Goal: Task Accomplishment & Management: Use online tool/utility

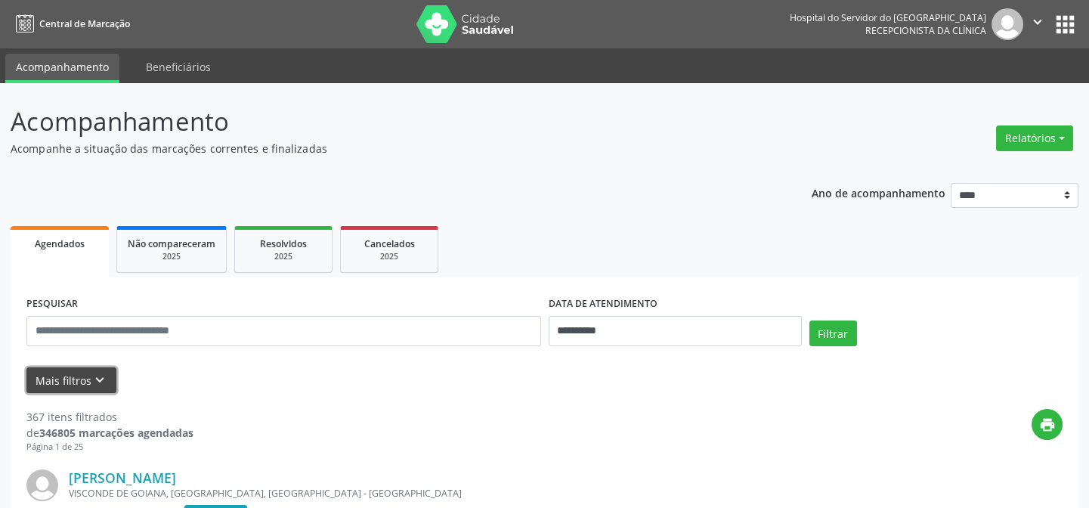
click at [91, 370] on button "Mais filtros keyboard_arrow_down" at bounding box center [71, 380] width 90 height 26
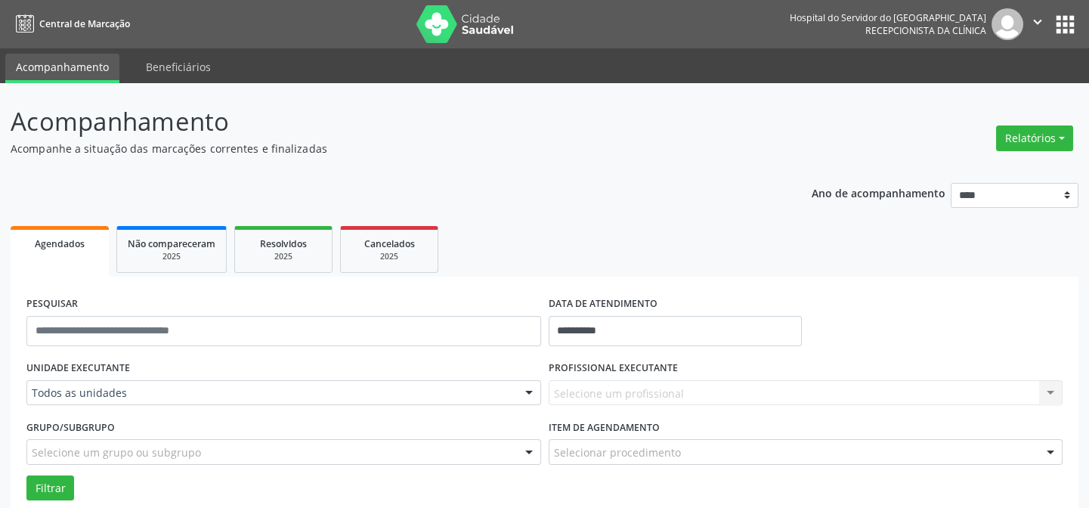
click at [404, 404] on div "Todos as unidades" at bounding box center [283, 393] width 515 height 26
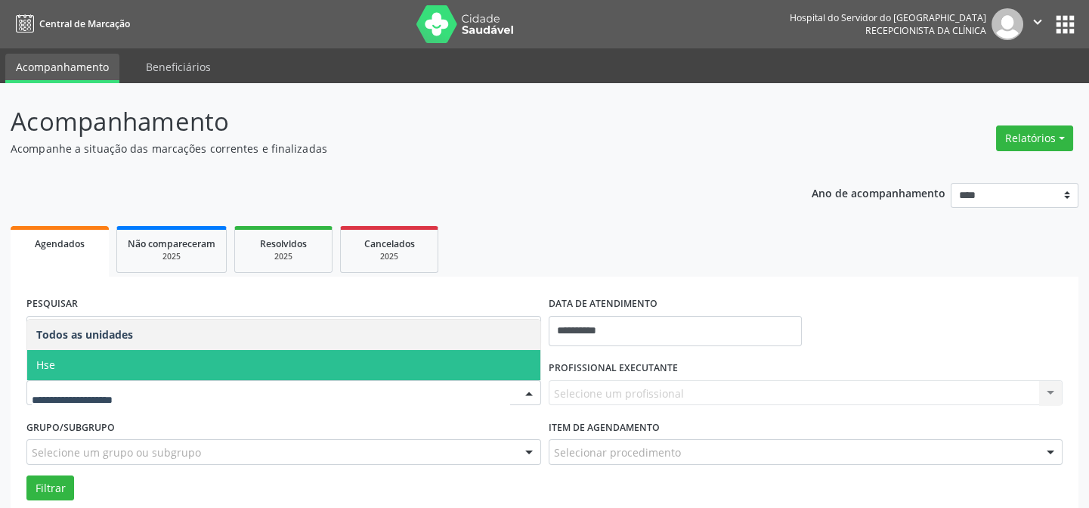
drag, startPoint x: 212, startPoint y: 369, endPoint x: 307, endPoint y: 370, distance: 95.2
click at [212, 370] on span "Hse" at bounding box center [283, 365] width 513 height 30
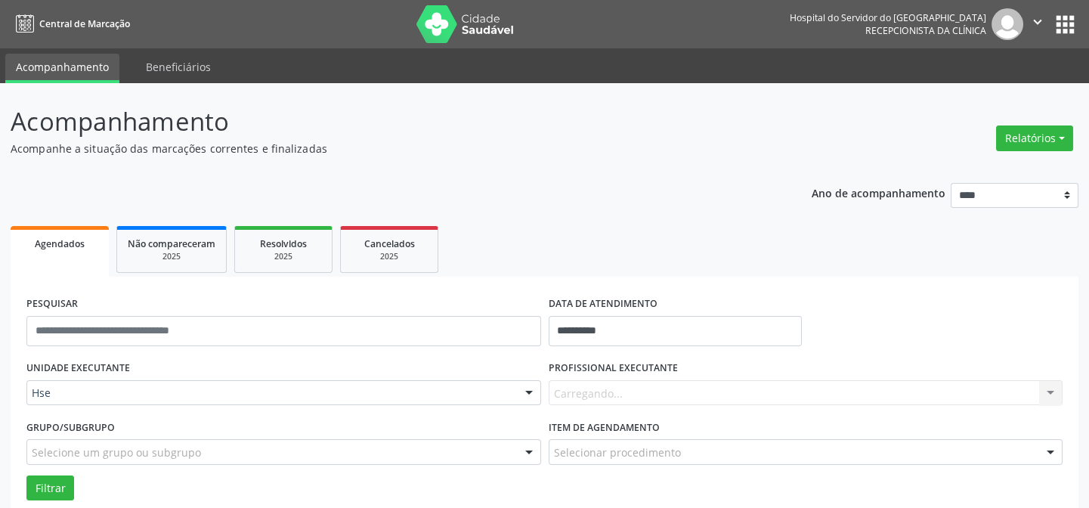
click at [657, 391] on div "Carregando... Nenhum resultado encontrado para: " " Não há nenhuma opção para s…" at bounding box center [806, 393] width 515 height 26
click at [654, 394] on div "Carregando... Nenhum resultado encontrado para: " " Não há nenhuma opção para s…" at bounding box center [806, 393] width 515 height 26
click at [730, 404] on div "Todos os profissionais" at bounding box center [806, 393] width 515 height 26
type input "*"
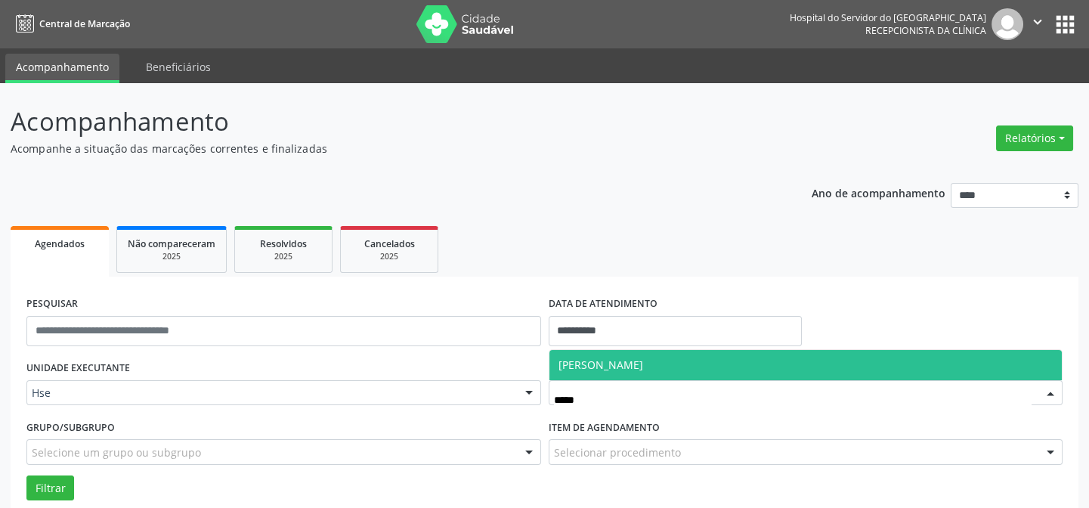
click at [643, 367] on span "[PERSON_NAME]" at bounding box center [600, 364] width 85 height 14
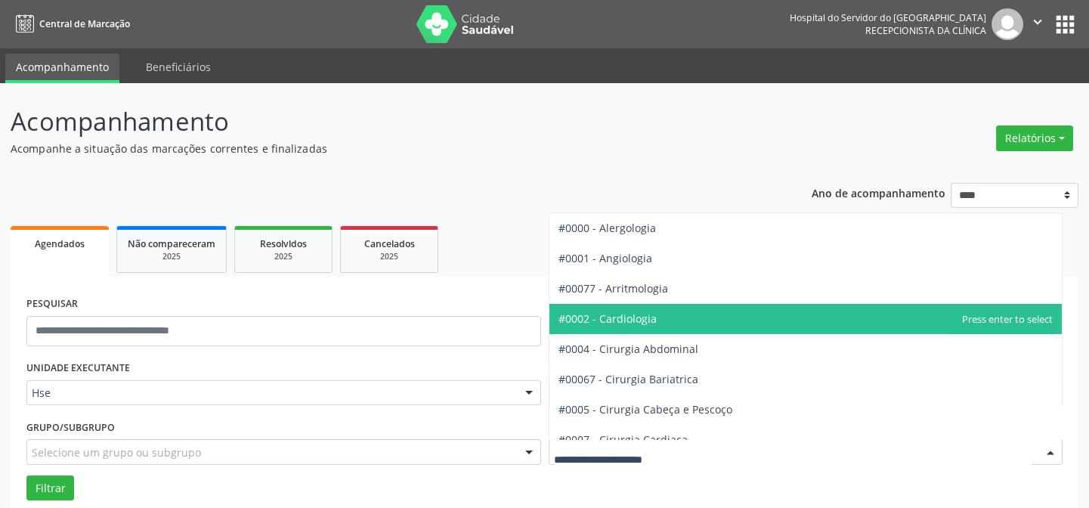
click at [649, 322] on span "#0002 - Cardiologia" at bounding box center [607, 318] width 98 height 14
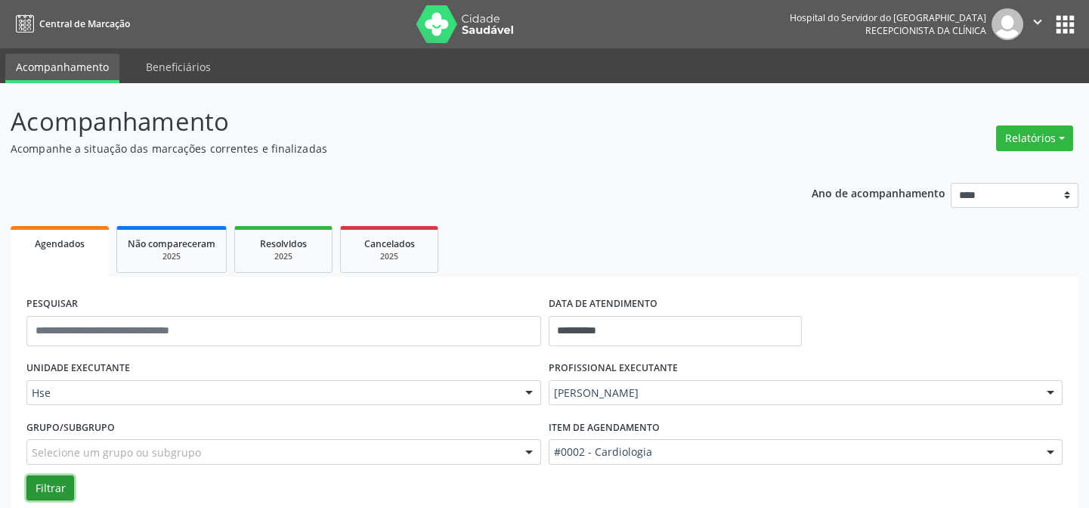
click at [60, 475] on button "Filtrar" at bounding box center [50, 488] width 48 height 26
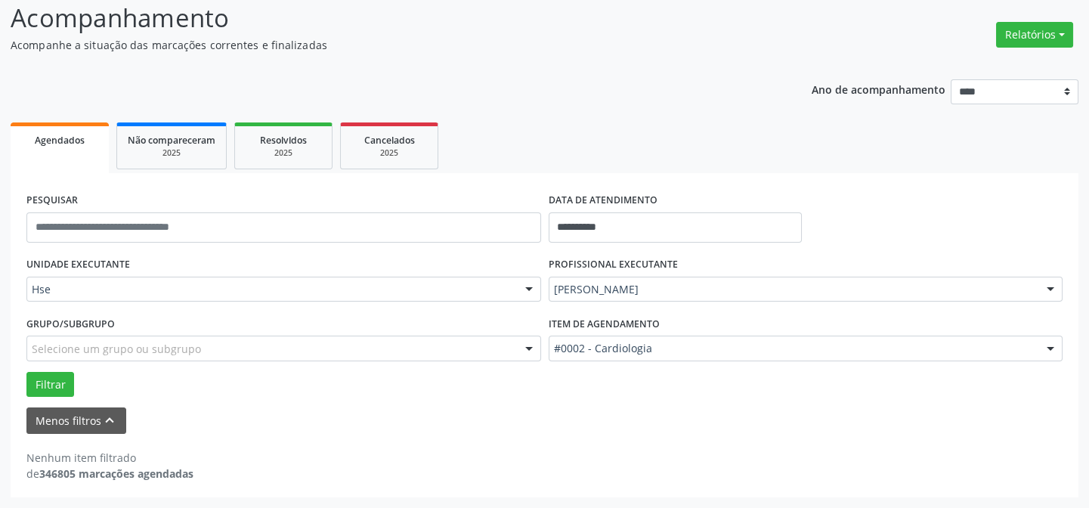
scroll to position [102, 0]
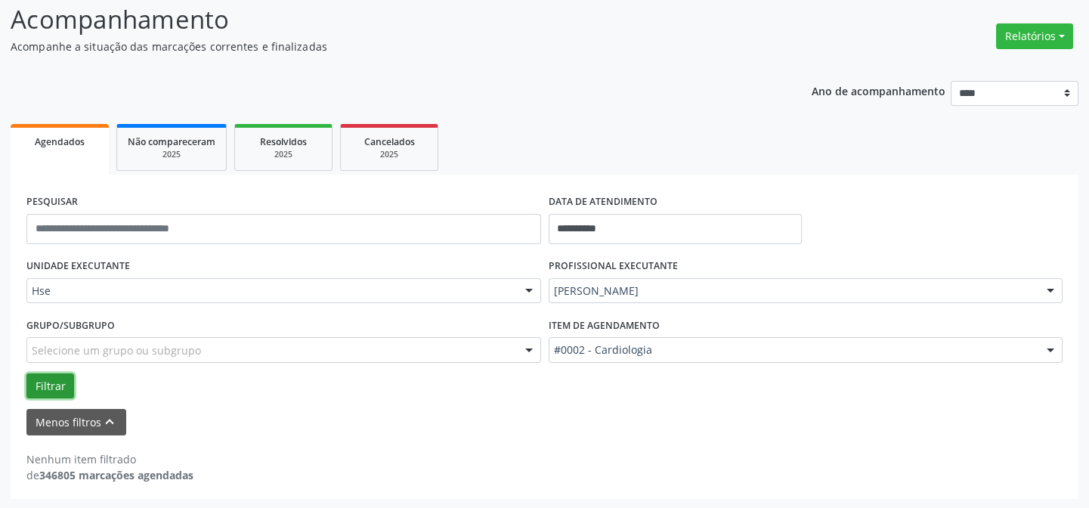
click at [50, 381] on button "Filtrar" at bounding box center [50, 386] width 48 height 26
click at [53, 385] on button "Filtrar" at bounding box center [50, 386] width 48 height 26
click at [42, 385] on button "Filtrar" at bounding box center [50, 386] width 48 height 26
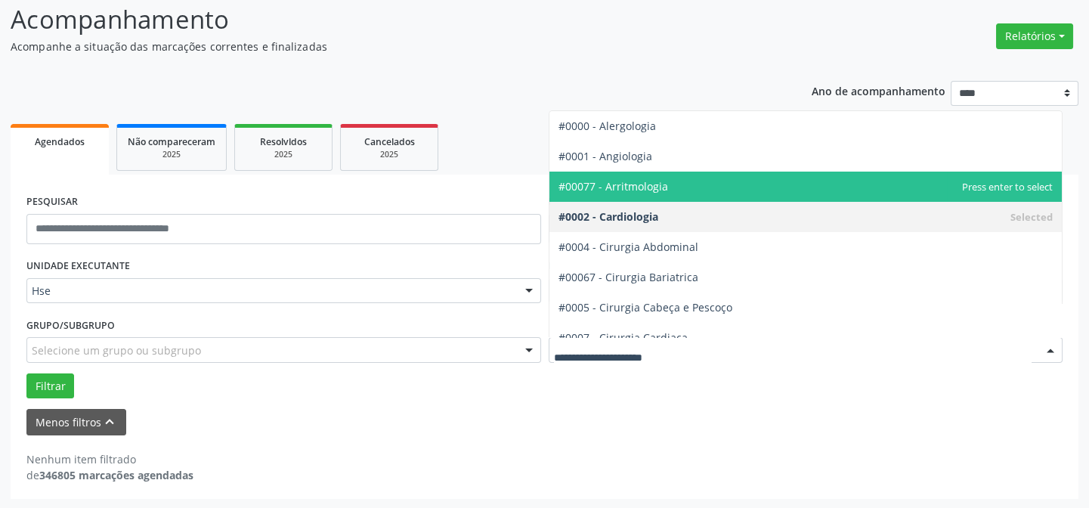
click at [622, 184] on span "#00077 - Arritmologia" at bounding box center [613, 186] width 110 height 14
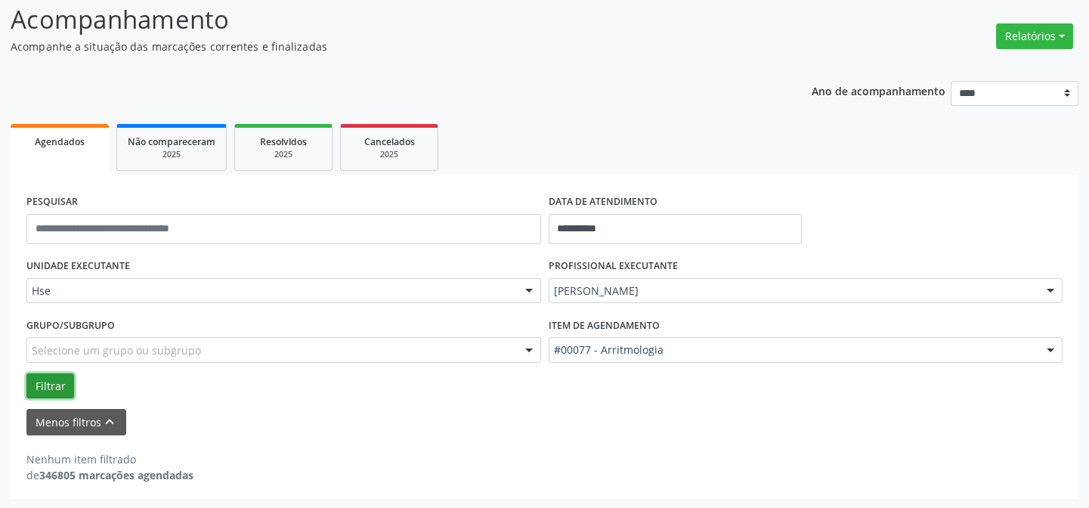
click at [48, 385] on button "Filtrar" at bounding box center [50, 386] width 48 height 26
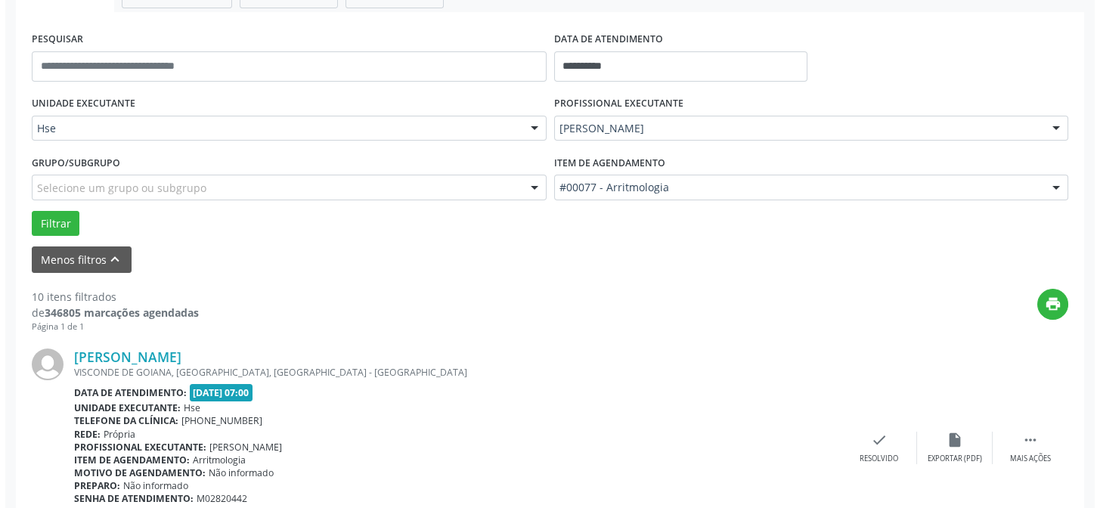
scroll to position [377, 0]
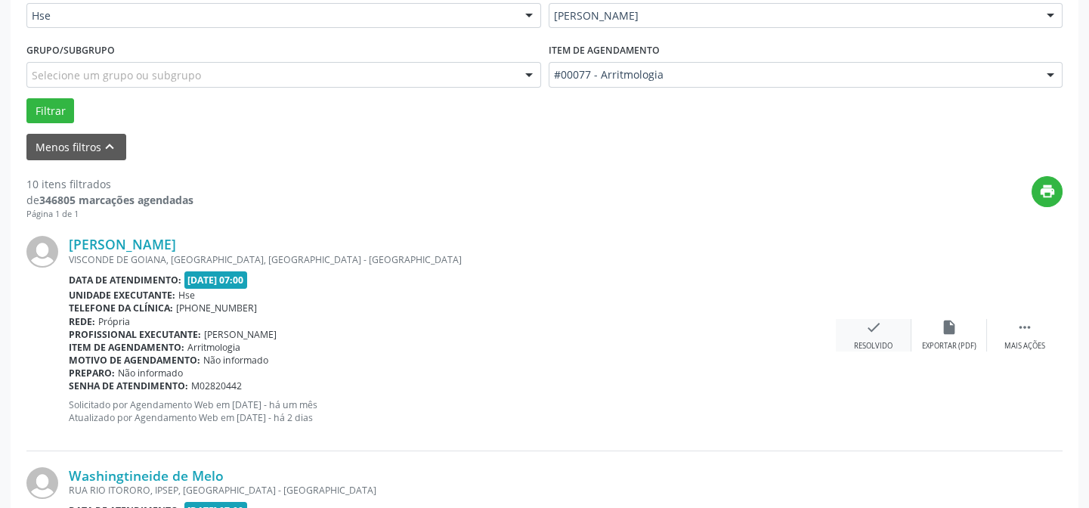
click at [890, 339] on div "check Resolvido" at bounding box center [874, 335] width 76 height 32
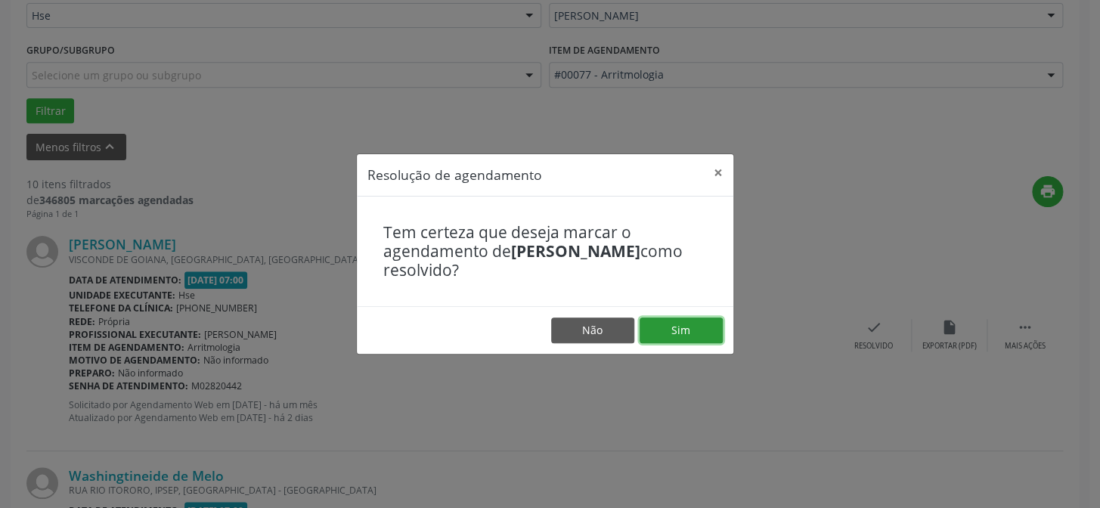
click at [688, 327] on button "Sim" at bounding box center [680, 330] width 83 height 26
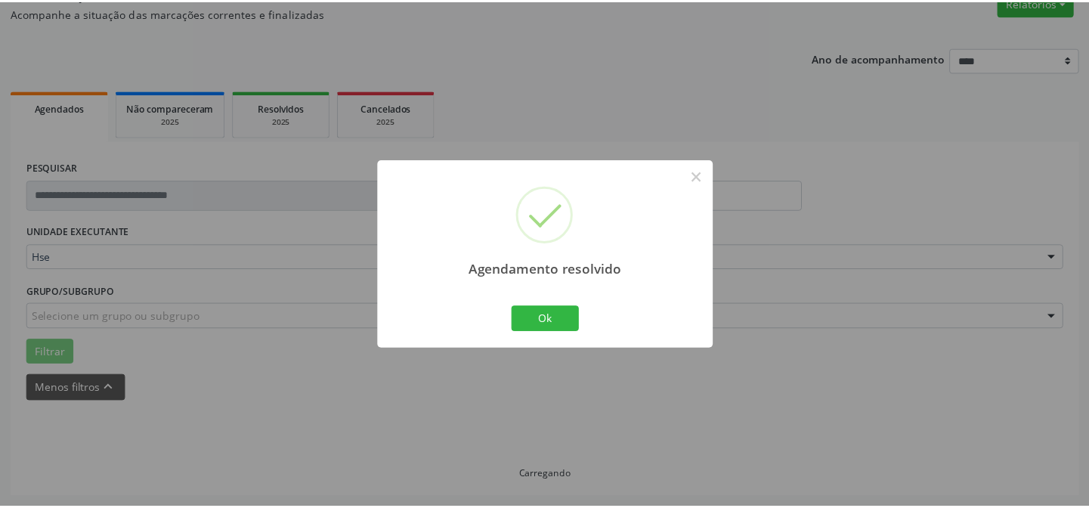
scroll to position [135, 0]
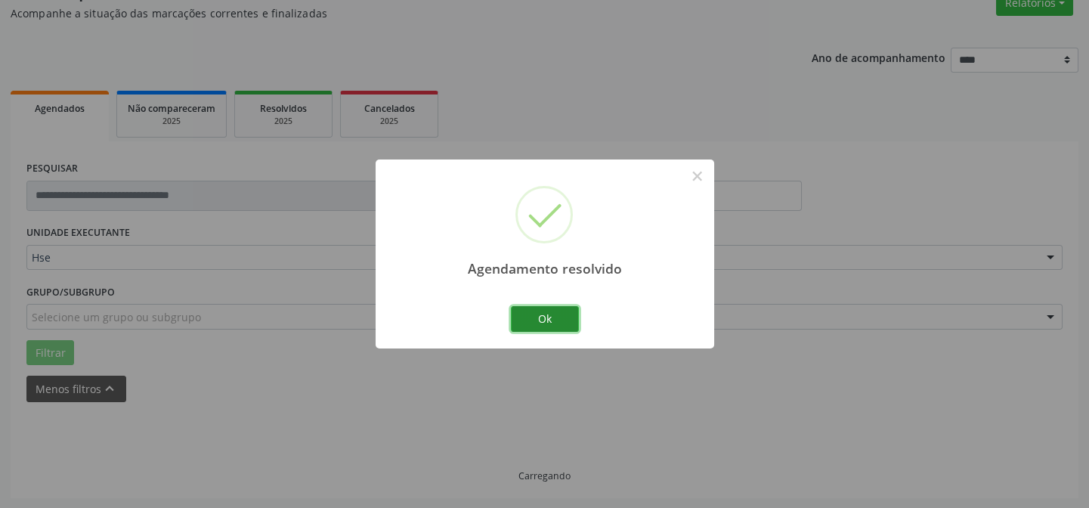
click at [528, 311] on button "Ok" at bounding box center [545, 319] width 68 height 26
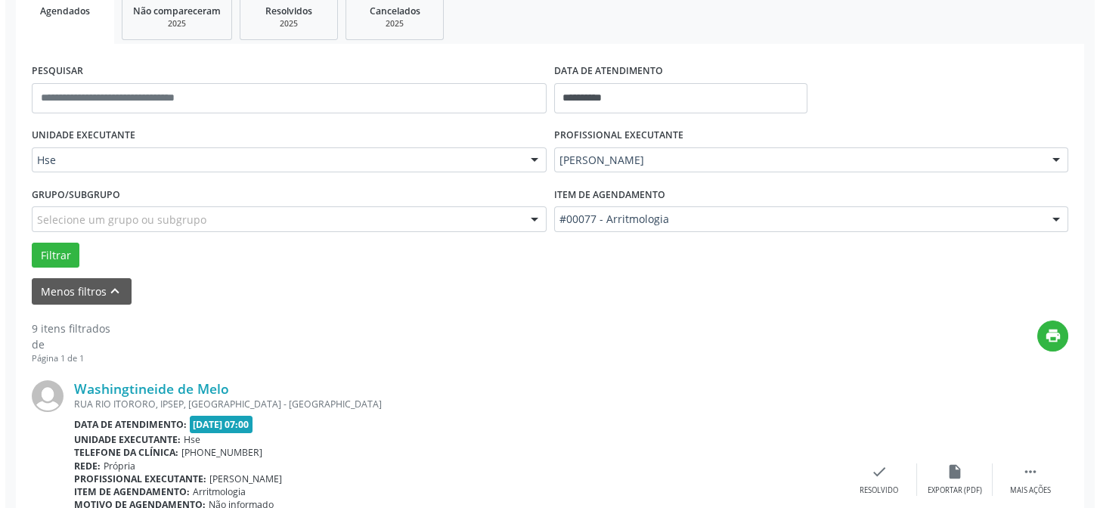
scroll to position [272, 0]
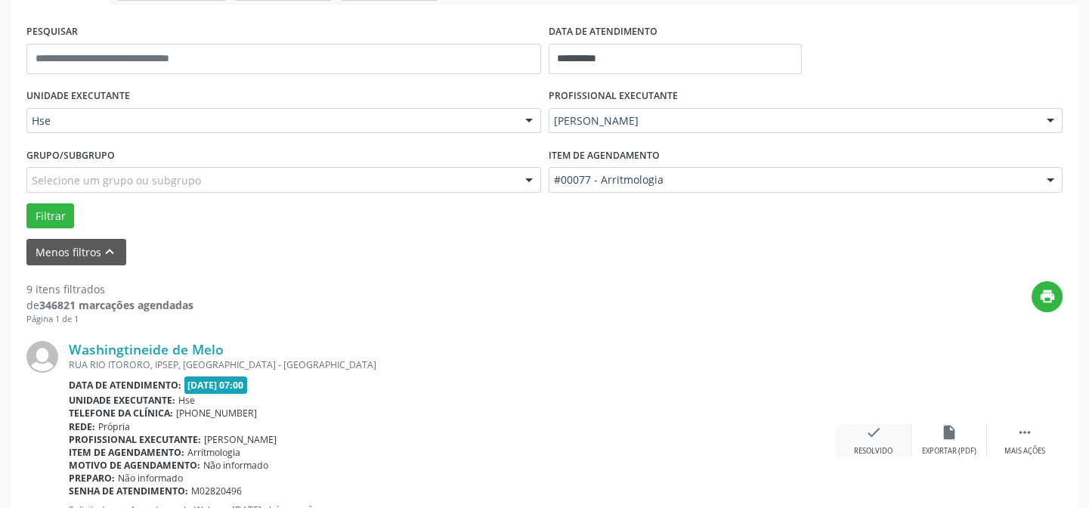
click at [865, 428] on icon "check" at bounding box center [873, 432] width 17 height 17
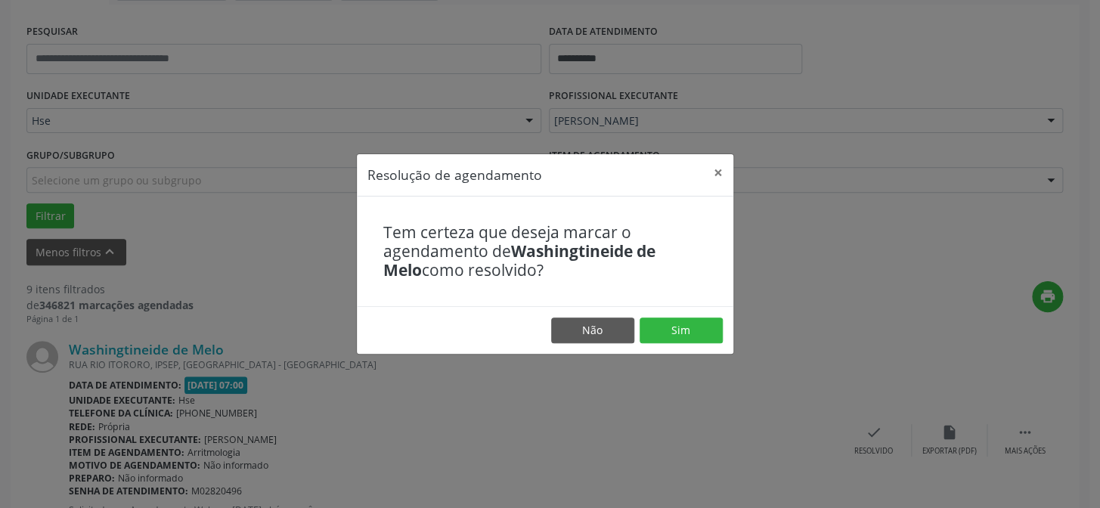
click at [695, 344] on footer "Não Sim" at bounding box center [545, 330] width 376 height 48
click at [676, 336] on button "Sim" at bounding box center [680, 330] width 83 height 26
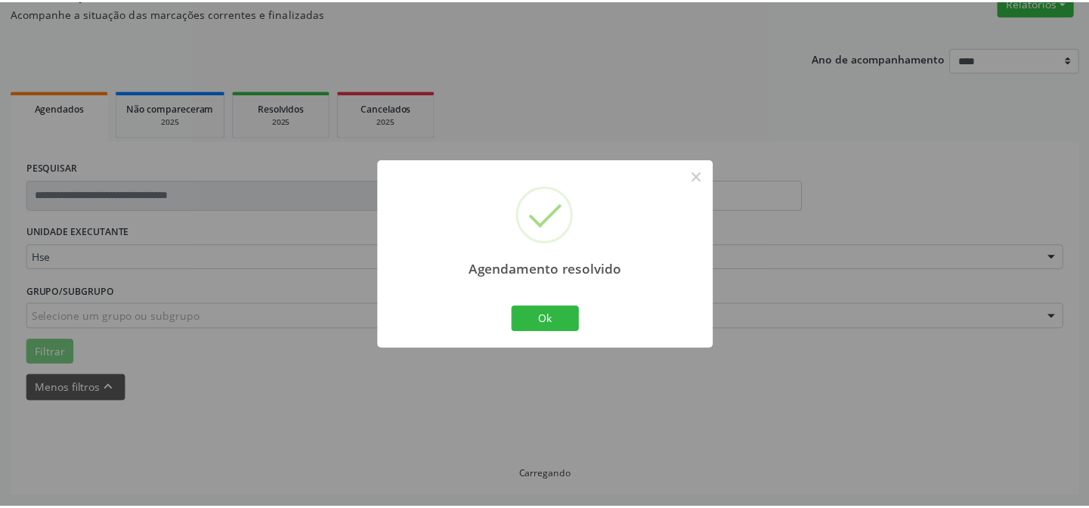
scroll to position [135, 0]
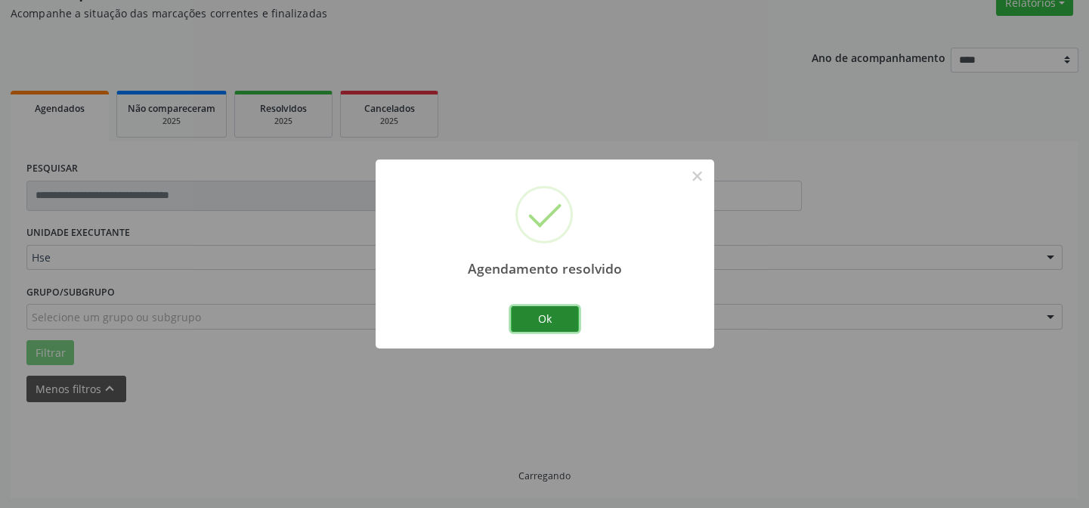
click at [553, 309] on button "Ok" at bounding box center [545, 319] width 68 height 26
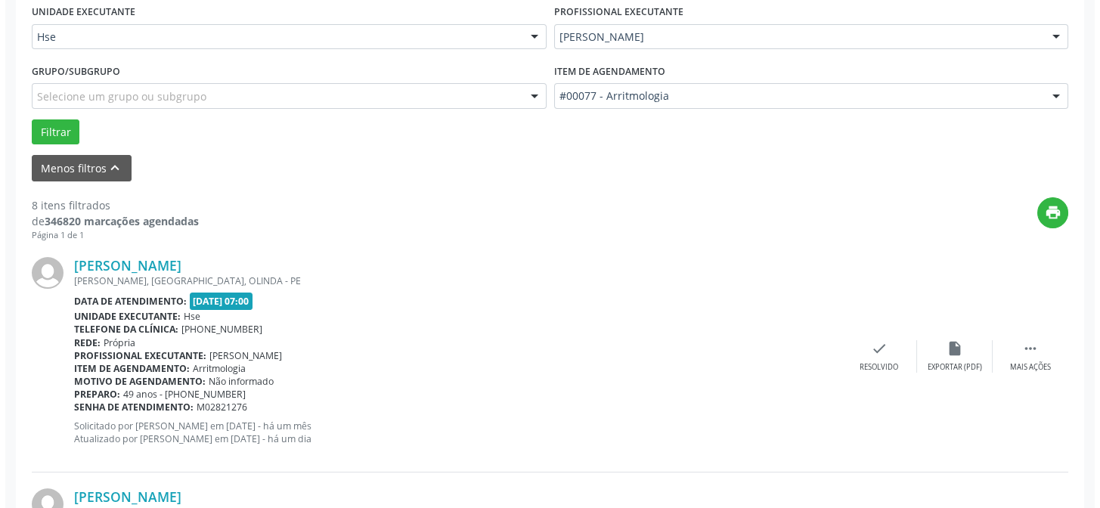
scroll to position [357, 0]
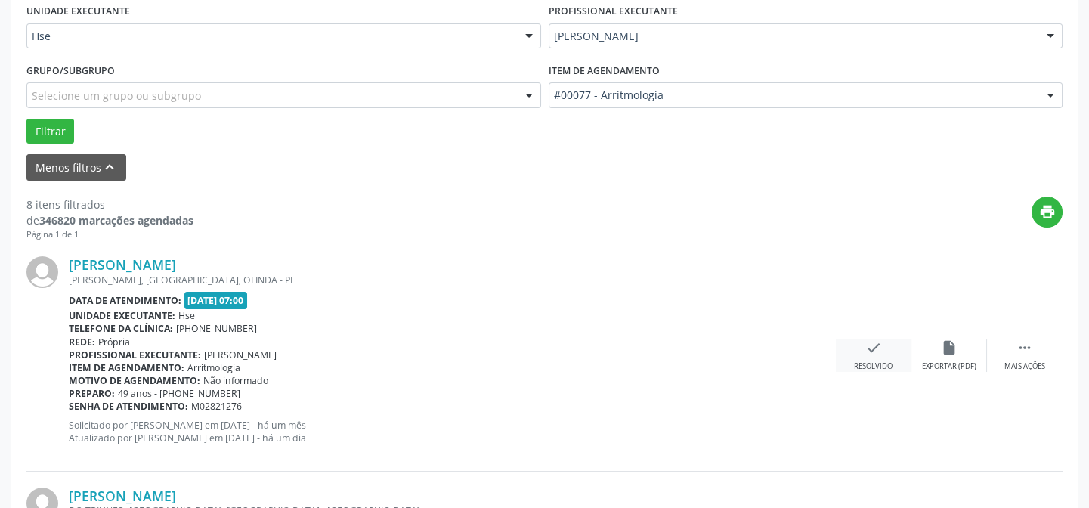
drag, startPoint x: 857, startPoint y: 333, endPoint x: 856, endPoint y: 351, distance: 17.4
click at [857, 334] on div "[PERSON_NAME] [PERSON_NAME], [GEOGRAPHIC_DATA], [GEOGRAPHIC_DATA] - PE Data de …" at bounding box center [544, 355] width 1036 height 230
click at [869, 370] on div "Resolvido" at bounding box center [873, 366] width 39 height 11
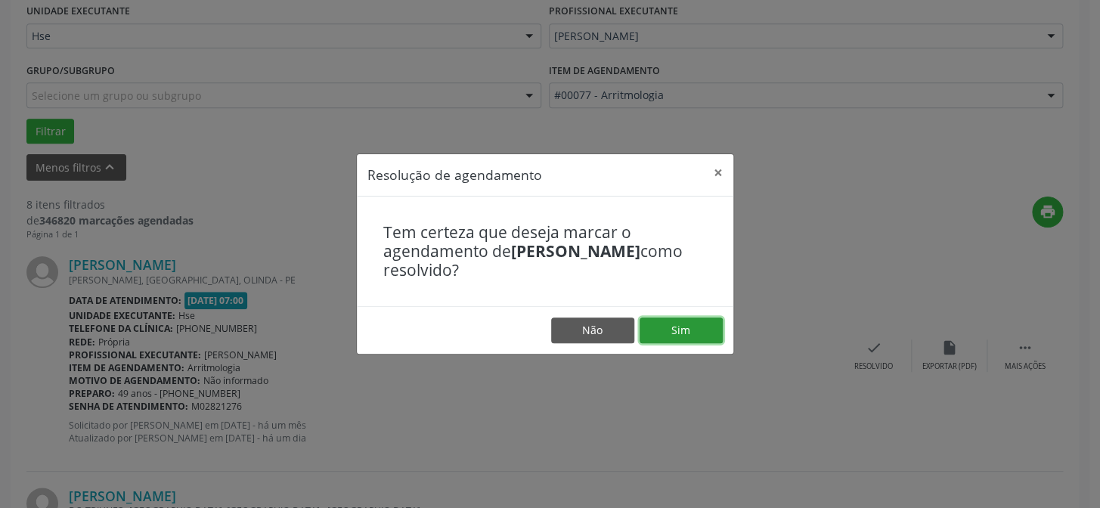
click at [686, 333] on button "Sim" at bounding box center [680, 330] width 83 height 26
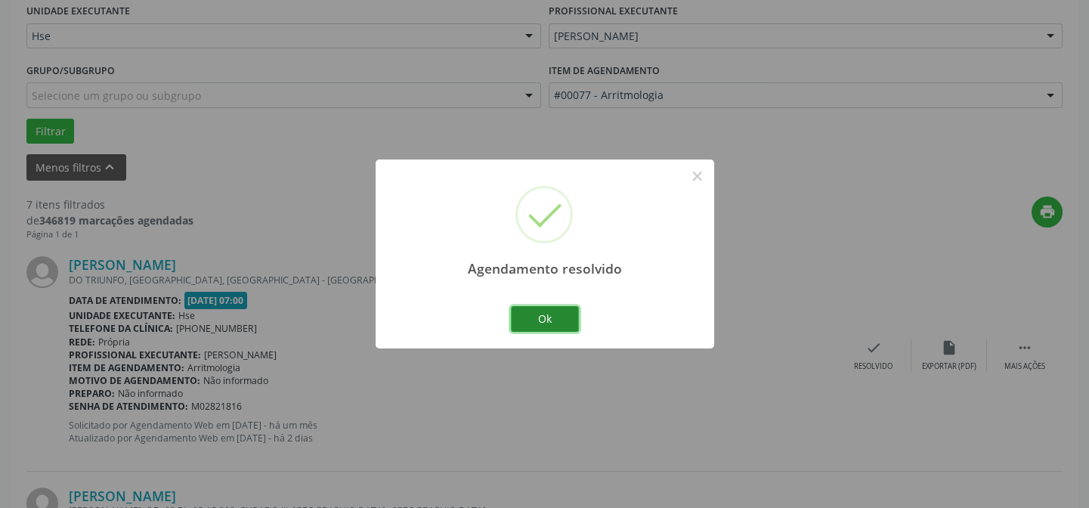
click at [562, 308] on button "Ok" at bounding box center [545, 319] width 68 height 26
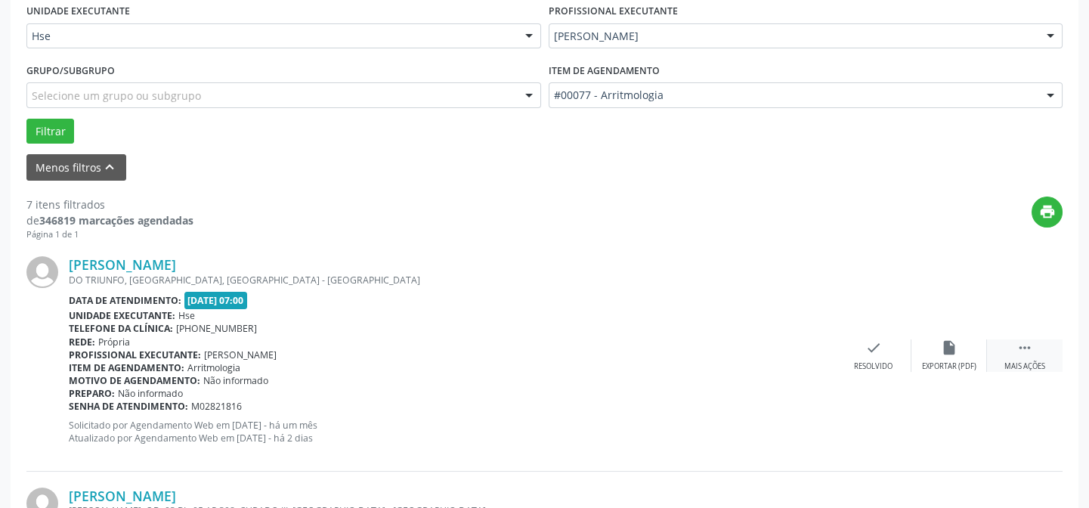
drag, startPoint x: 1035, startPoint y: 364, endPoint x: 997, endPoint y: 361, distance: 37.9
click at [1034, 364] on div "Mais ações" at bounding box center [1024, 366] width 41 height 11
click at [974, 352] on div "alarm_off Não compareceu" at bounding box center [949, 355] width 76 height 32
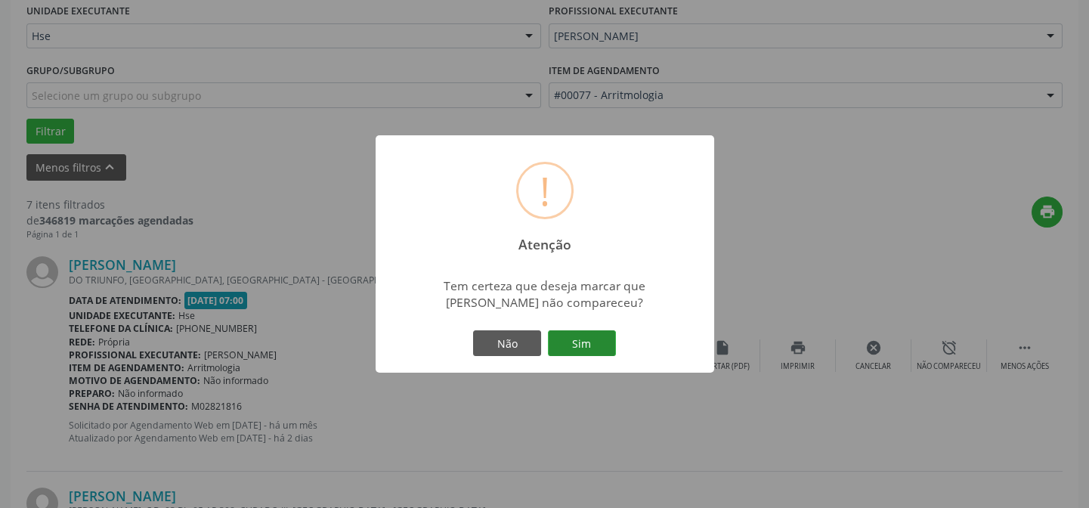
click at [592, 344] on button "Sim" at bounding box center [582, 343] width 68 height 26
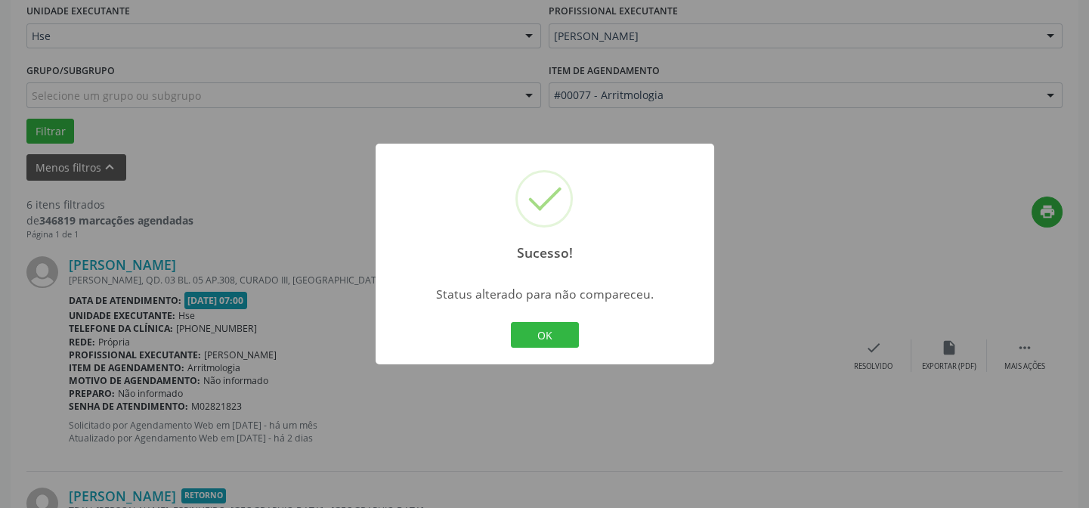
click at [540, 348] on div "Sucesso! × Status alterado para não compareceu. OK Cancel" at bounding box center [545, 254] width 339 height 221
click at [533, 333] on button "OK" at bounding box center [545, 335] width 68 height 26
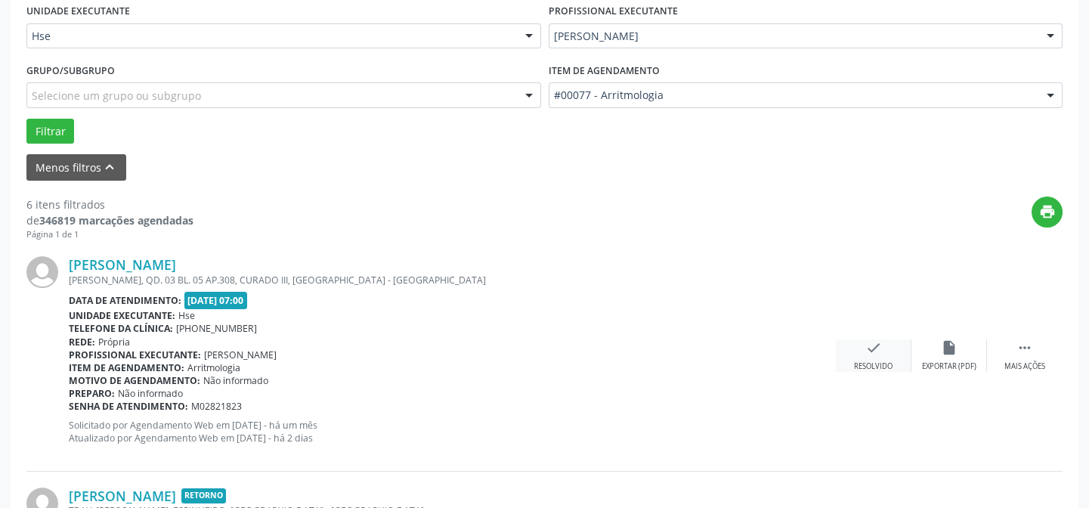
click at [886, 346] on div "check Resolvido" at bounding box center [874, 355] width 76 height 32
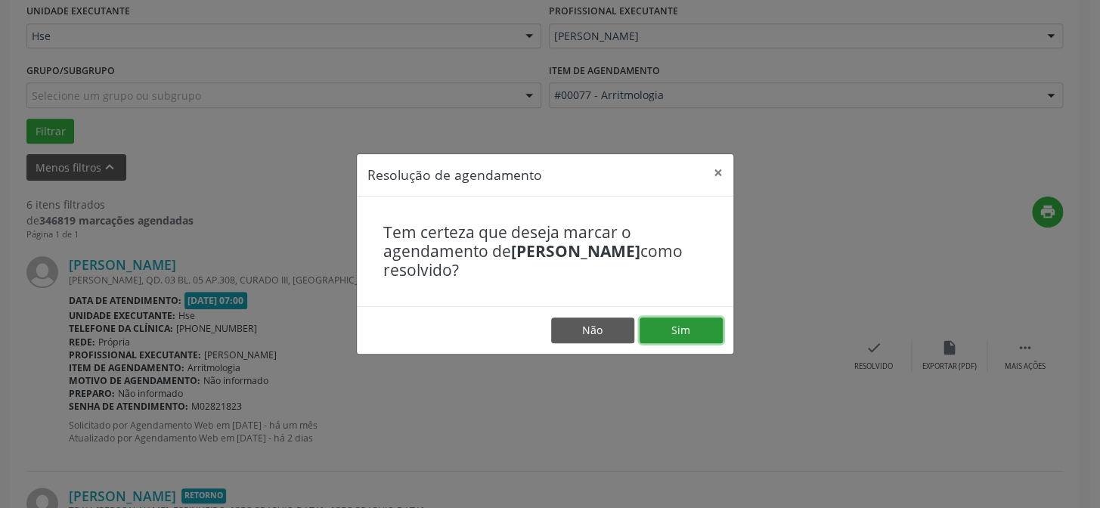
click at [688, 333] on button "Sim" at bounding box center [680, 330] width 83 height 26
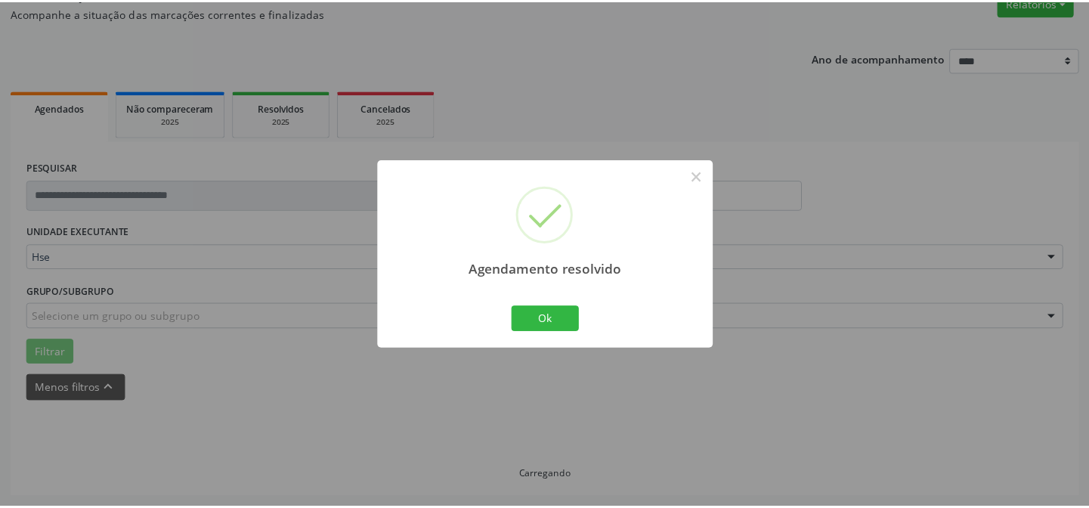
scroll to position [135, 0]
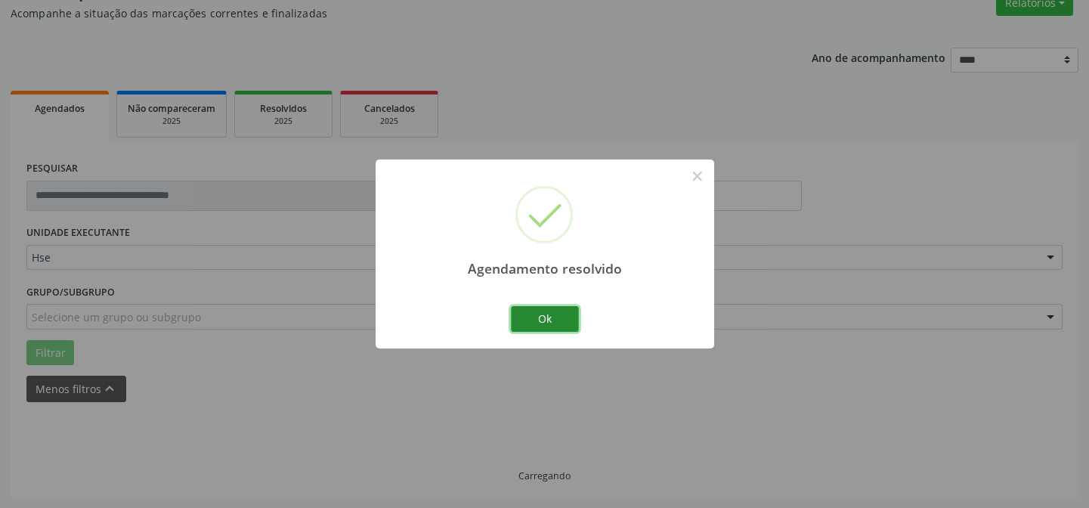
click at [517, 326] on button "Ok" at bounding box center [545, 319] width 68 height 26
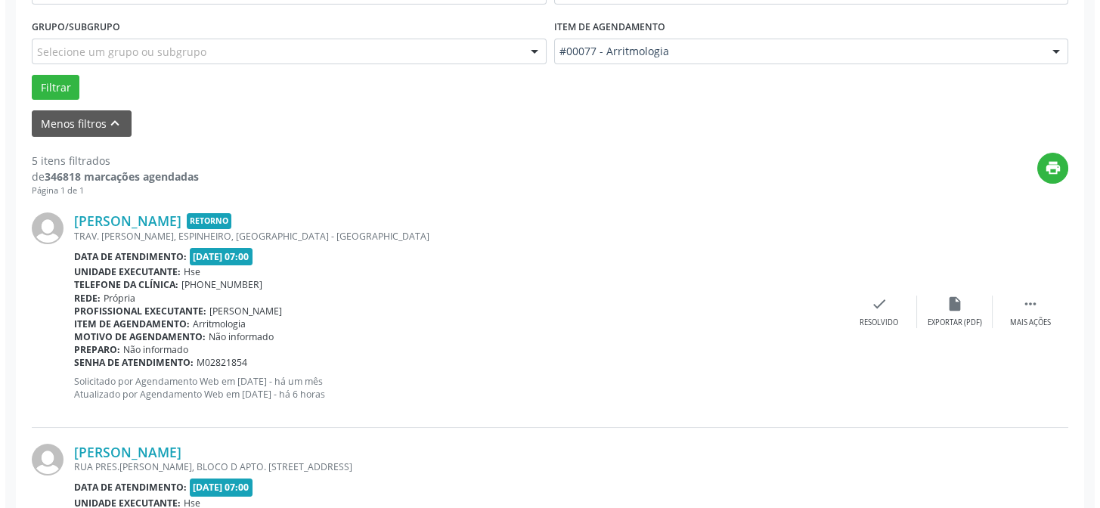
scroll to position [410, 0]
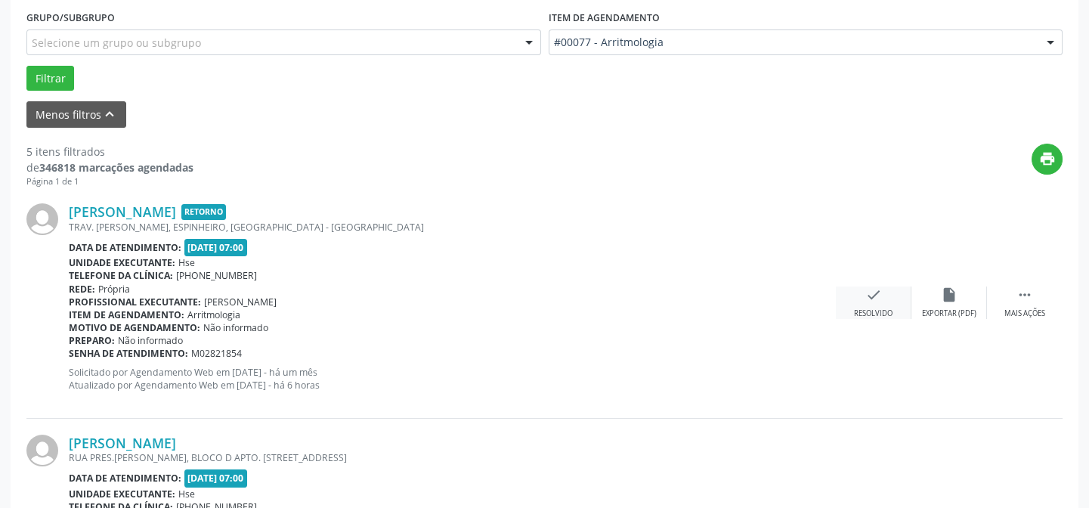
click at [874, 294] on icon "check" at bounding box center [873, 294] width 17 height 17
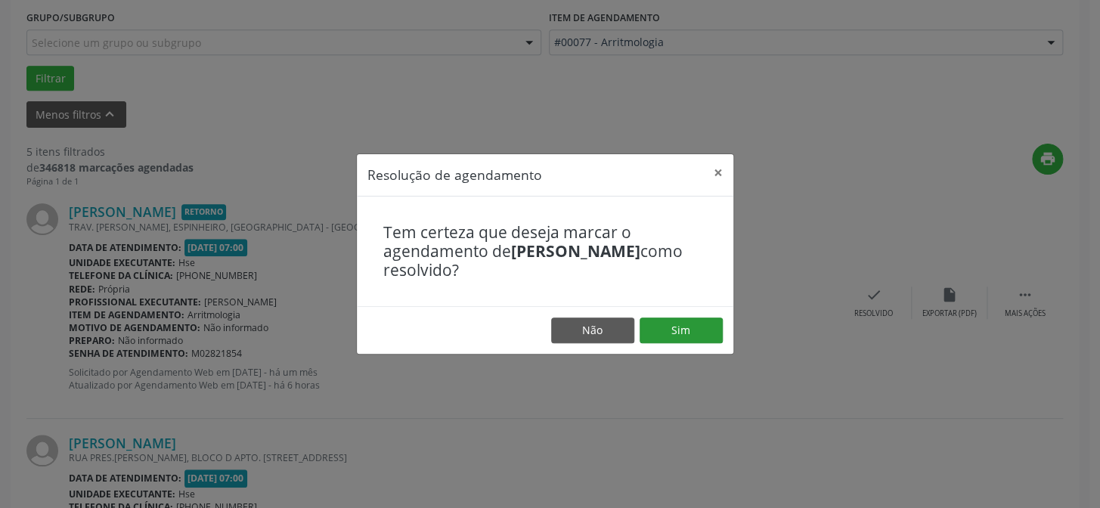
click at [701, 342] on footer "Não Sim" at bounding box center [545, 330] width 376 height 48
click at [701, 331] on button "Sim" at bounding box center [680, 330] width 83 height 26
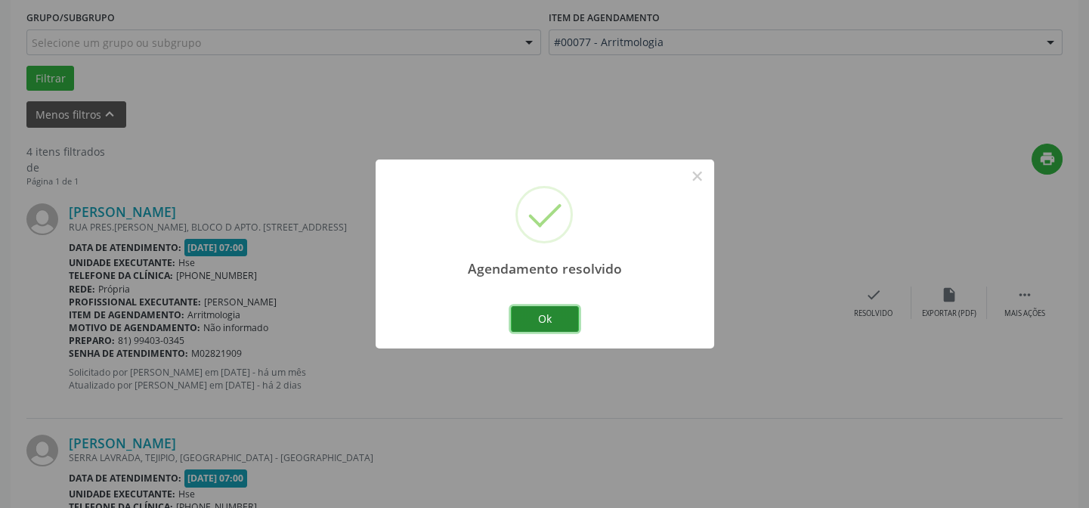
click at [544, 323] on button "Ok" at bounding box center [545, 319] width 68 height 26
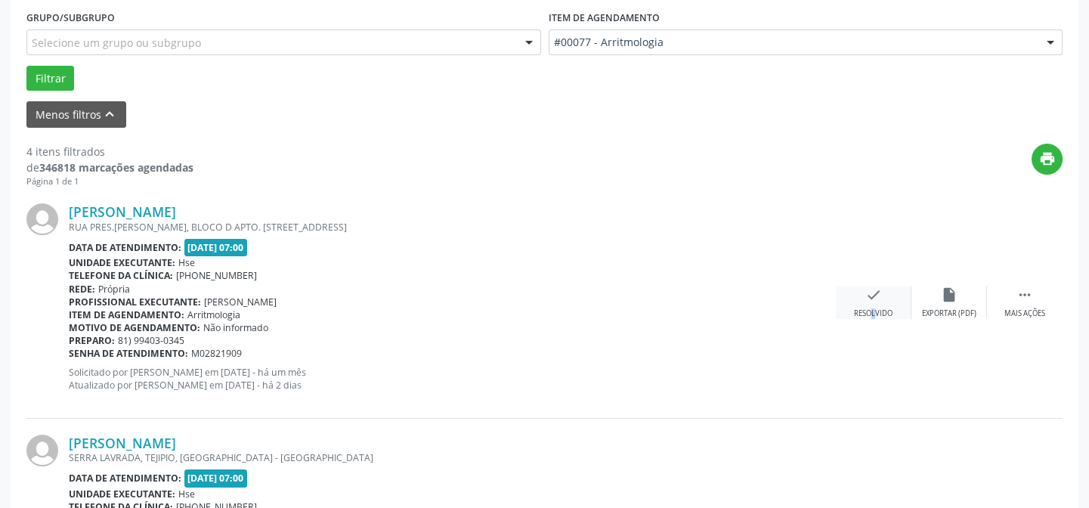
click at [861, 311] on div "Resolvido" at bounding box center [873, 313] width 39 height 11
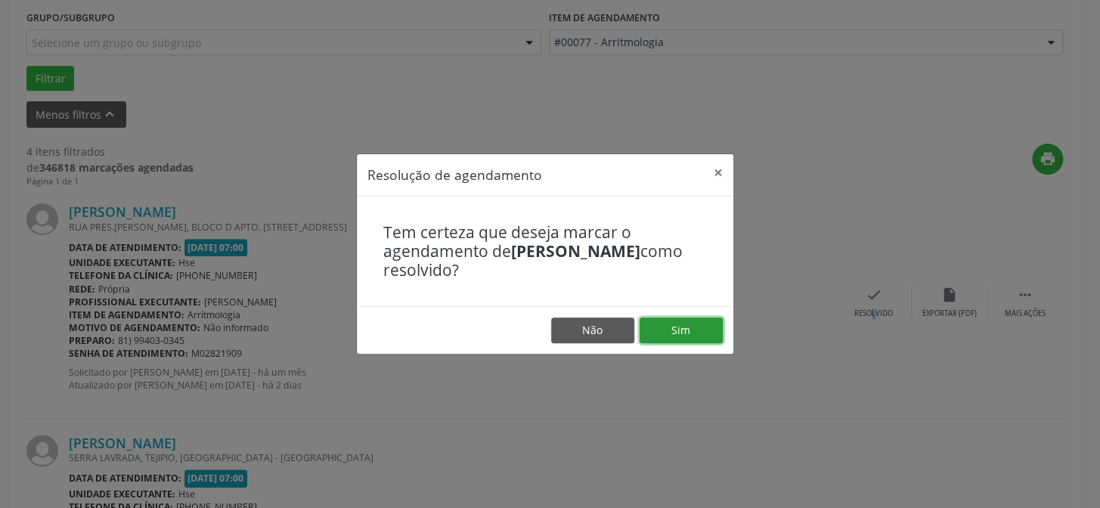
click at [673, 324] on button "Sim" at bounding box center [680, 330] width 83 height 26
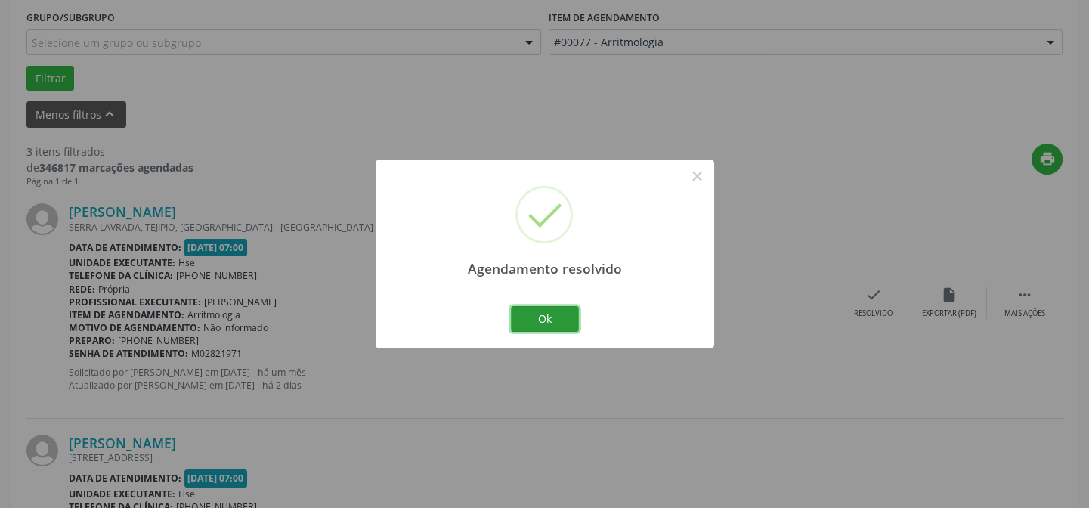
click at [565, 317] on button "Ok" at bounding box center [545, 319] width 68 height 26
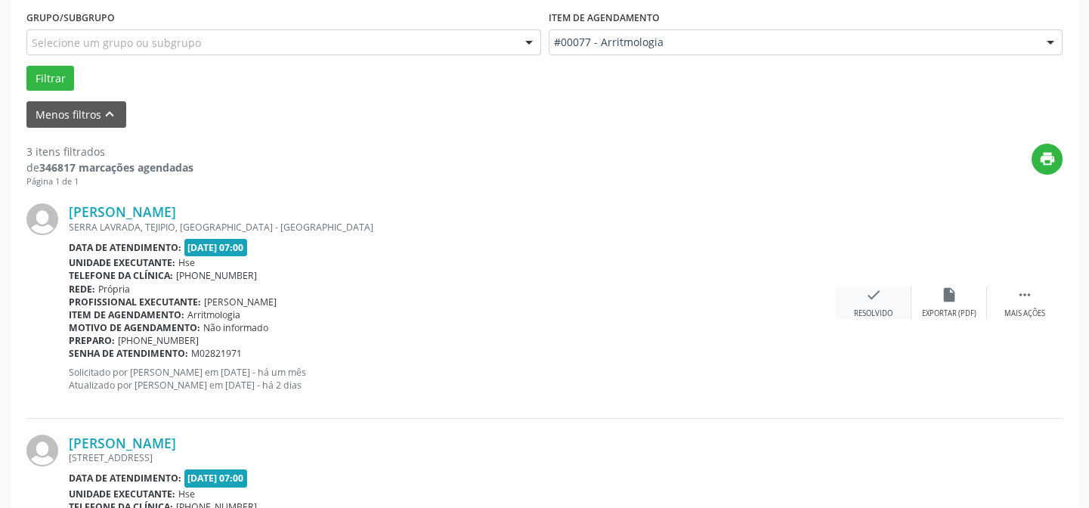
click at [881, 302] on div "check Resolvido" at bounding box center [874, 302] width 76 height 32
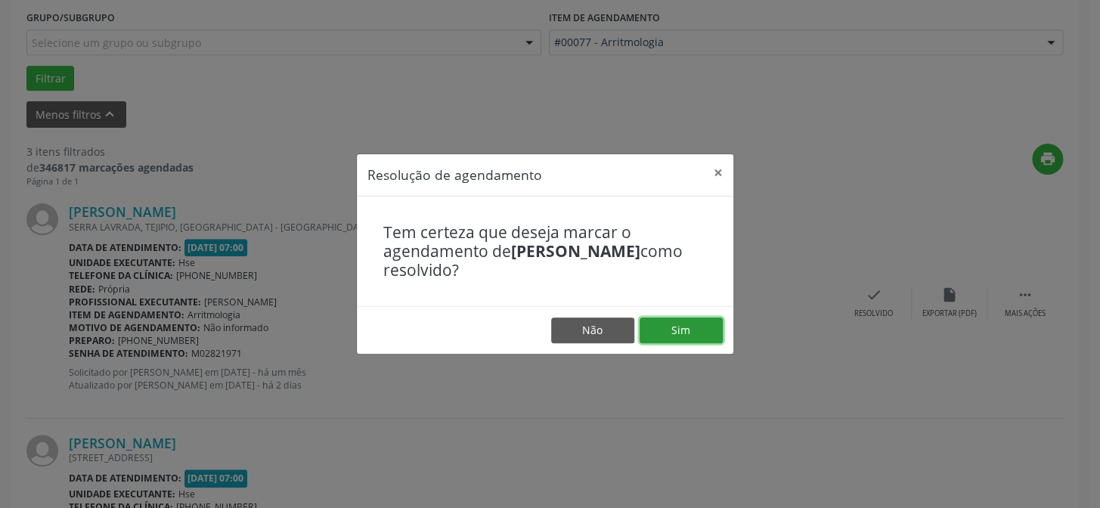
click at [695, 333] on button "Sim" at bounding box center [680, 330] width 83 height 26
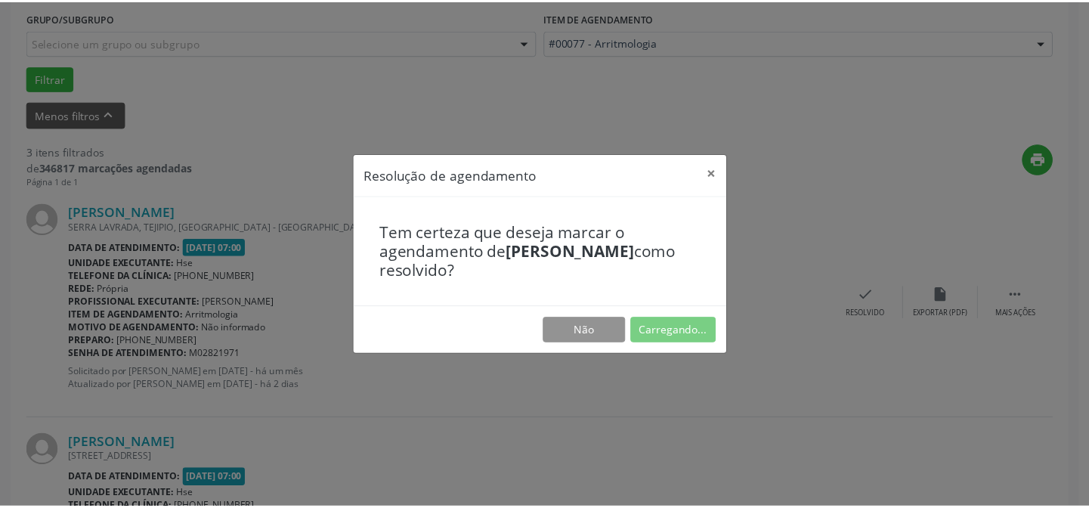
scroll to position [135, 0]
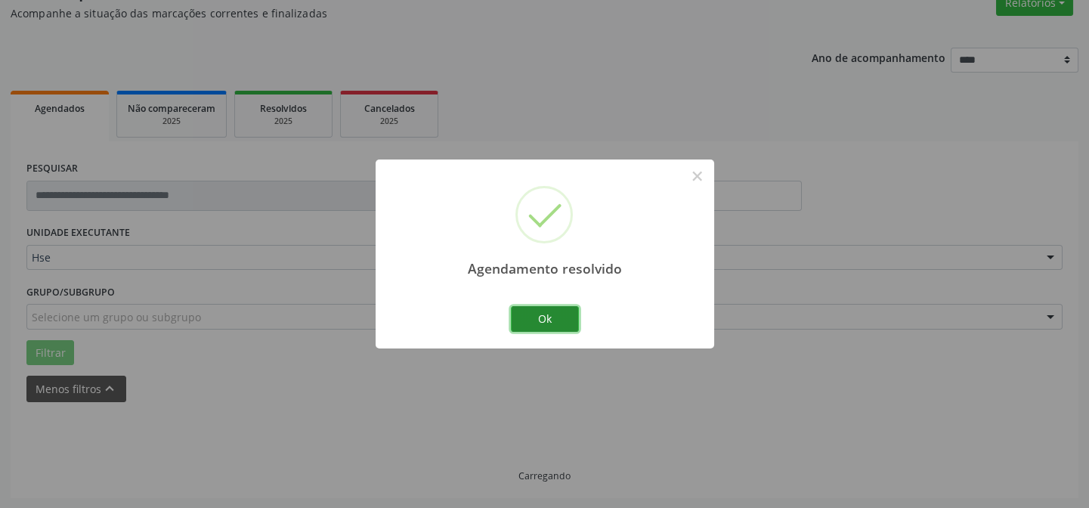
click at [571, 315] on button "Ok" at bounding box center [545, 319] width 68 height 26
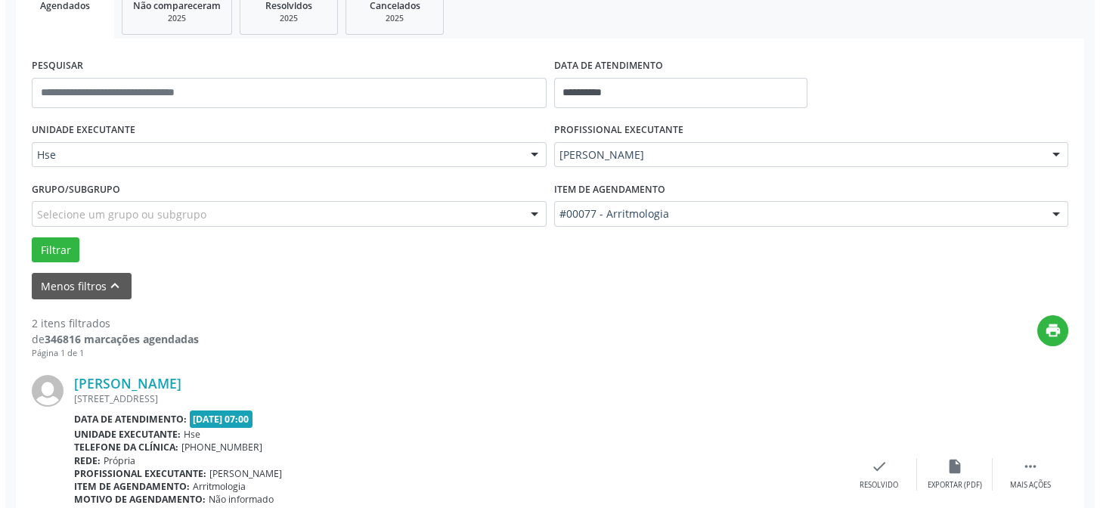
scroll to position [357, 0]
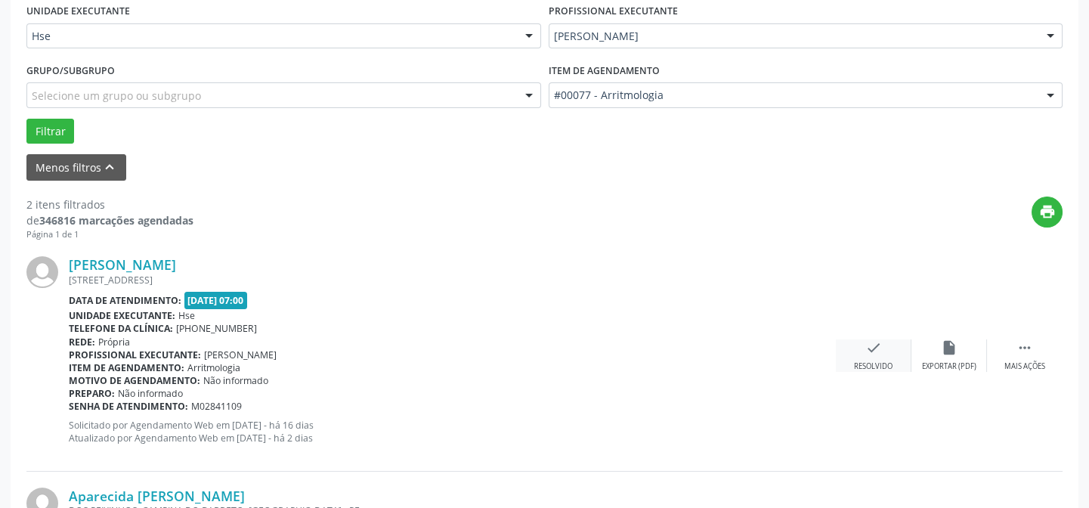
click at [855, 358] on div "check Resolvido" at bounding box center [874, 355] width 76 height 32
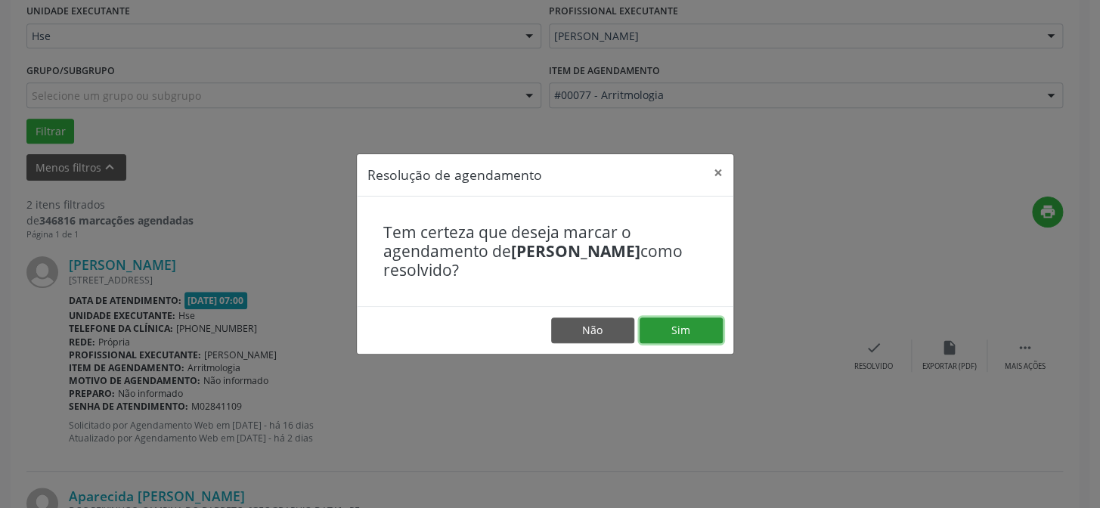
click at [695, 336] on button "Sim" at bounding box center [680, 330] width 83 height 26
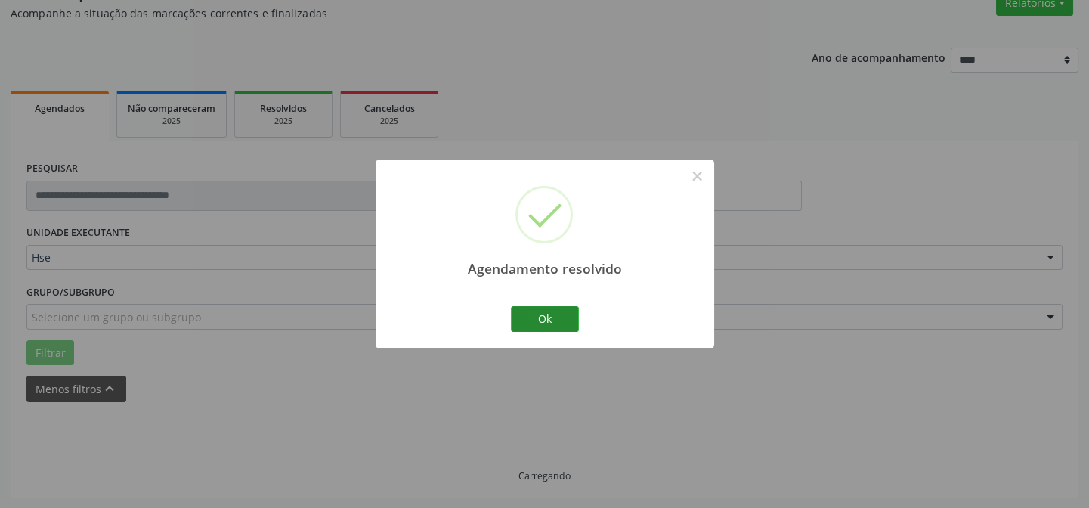
scroll to position [345, 0]
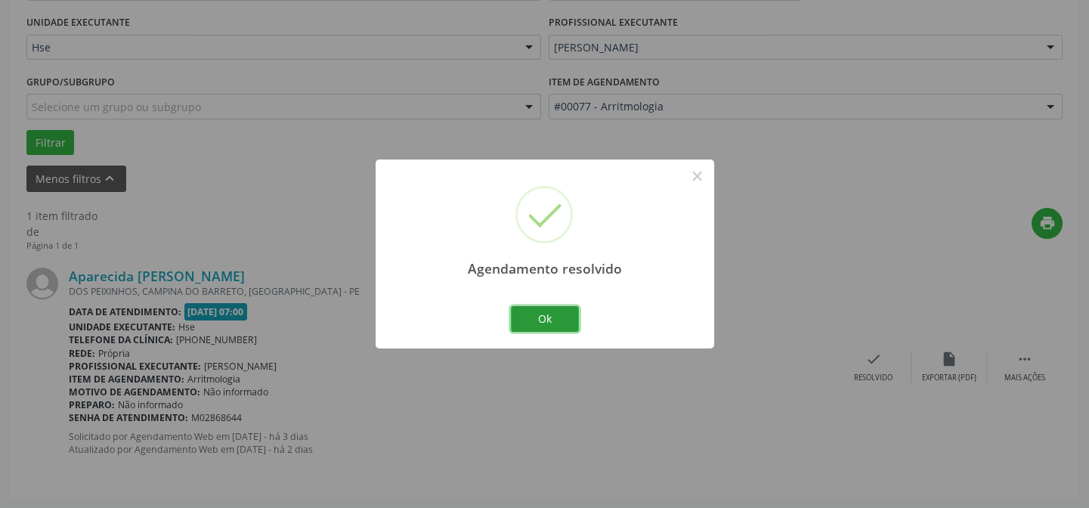
click at [529, 314] on button "Ok" at bounding box center [545, 319] width 68 height 26
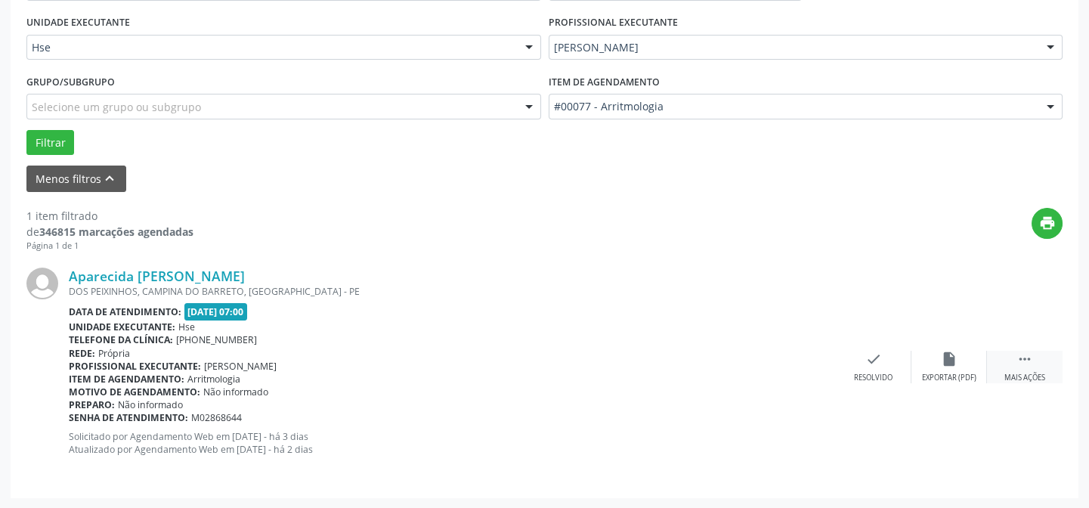
drag, startPoint x: 1050, startPoint y: 363, endPoint x: 1002, endPoint y: 370, distance: 48.1
click at [1049, 363] on div " Mais ações" at bounding box center [1025, 367] width 76 height 32
click at [960, 373] on div "Não compareceu" at bounding box center [949, 378] width 64 height 11
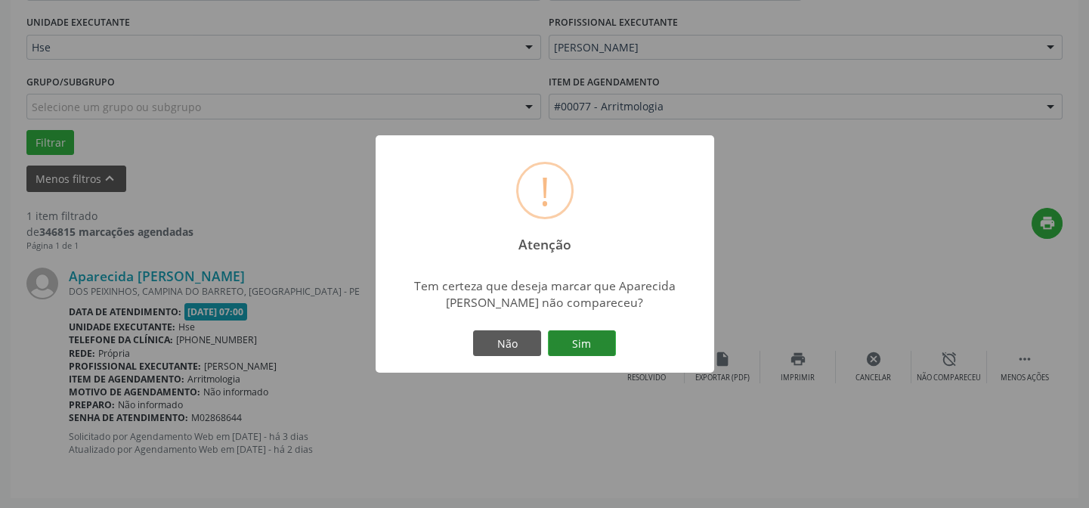
click at [592, 339] on button "Sim" at bounding box center [582, 343] width 68 height 26
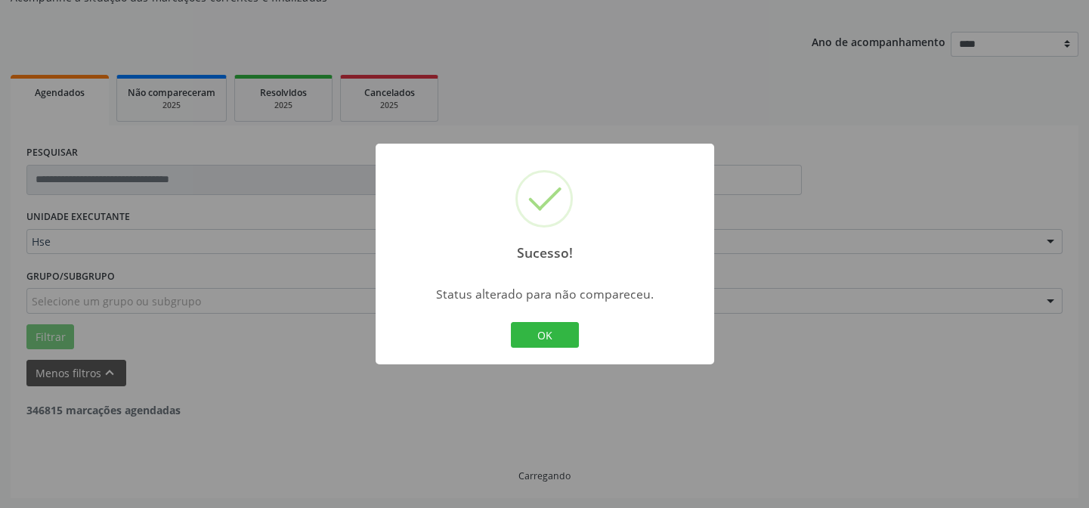
scroll to position [102, 0]
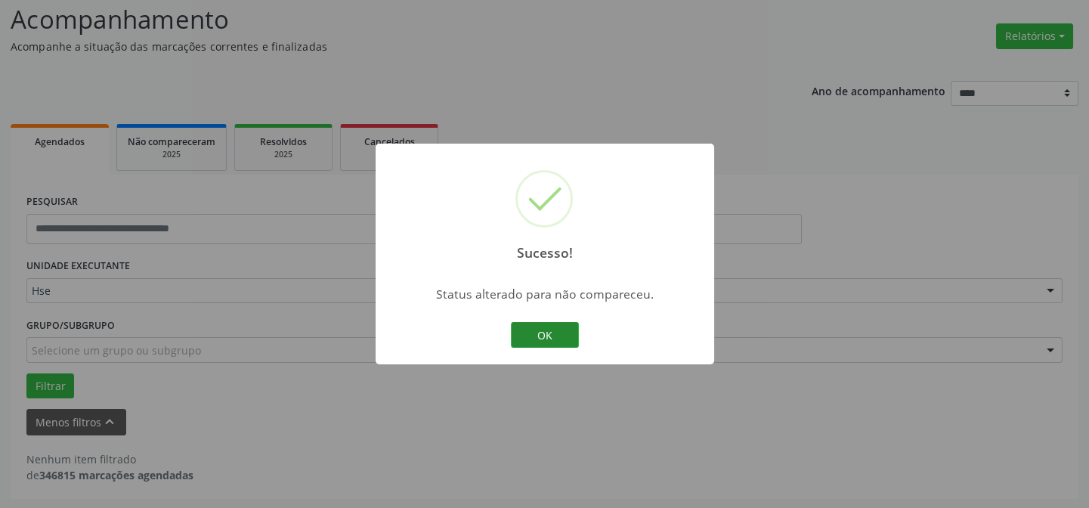
click at [556, 325] on button "OK" at bounding box center [545, 335] width 68 height 26
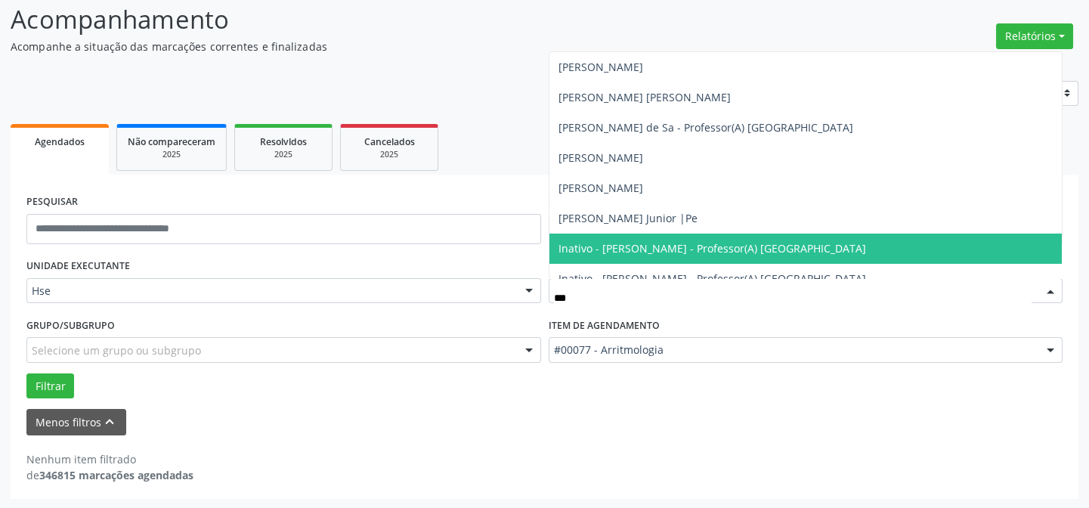
type input "****"
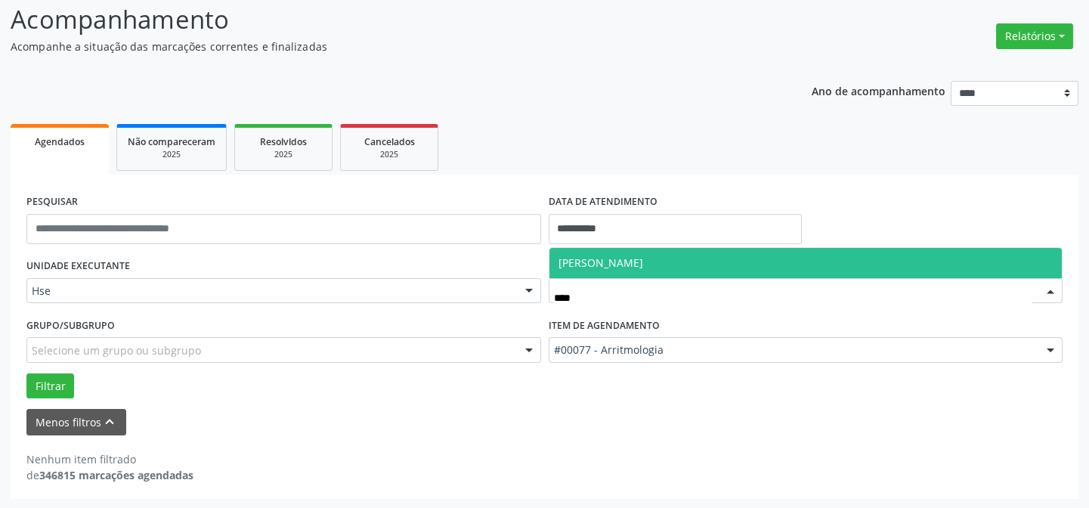
click at [643, 260] on span "[PERSON_NAME]" at bounding box center [600, 262] width 85 height 14
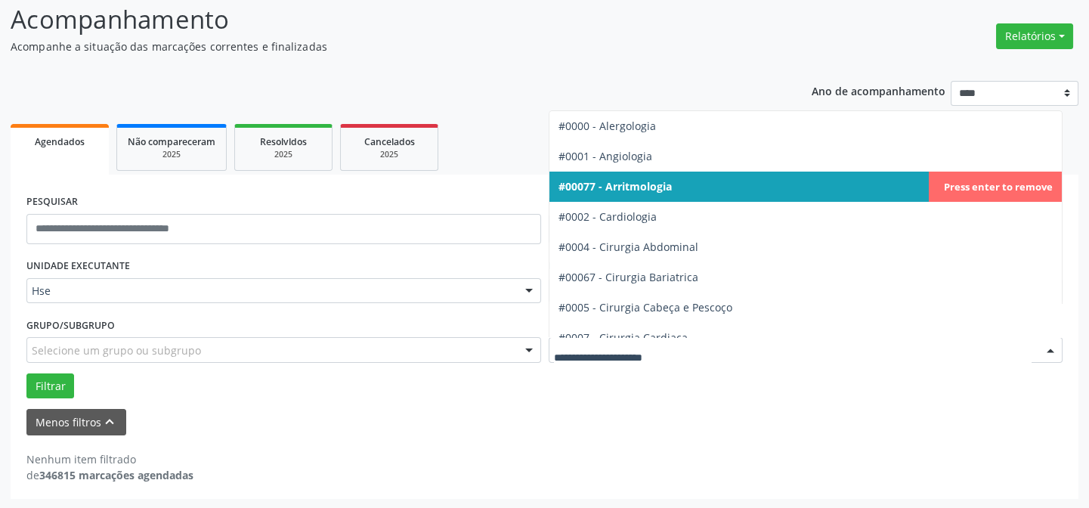
click at [979, 187] on span "#00077 - Arritmologia" at bounding box center [805, 187] width 513 height 30
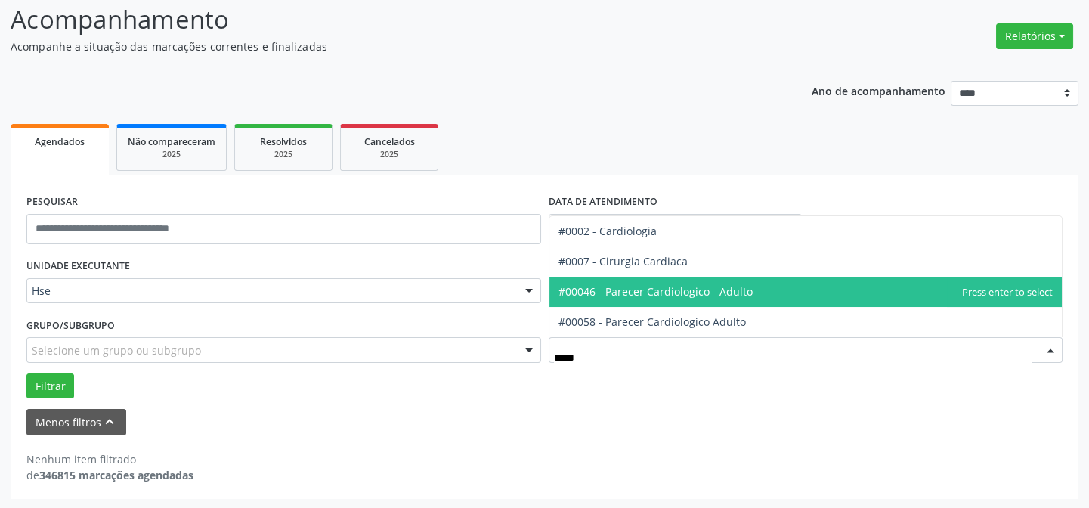
type input "******"
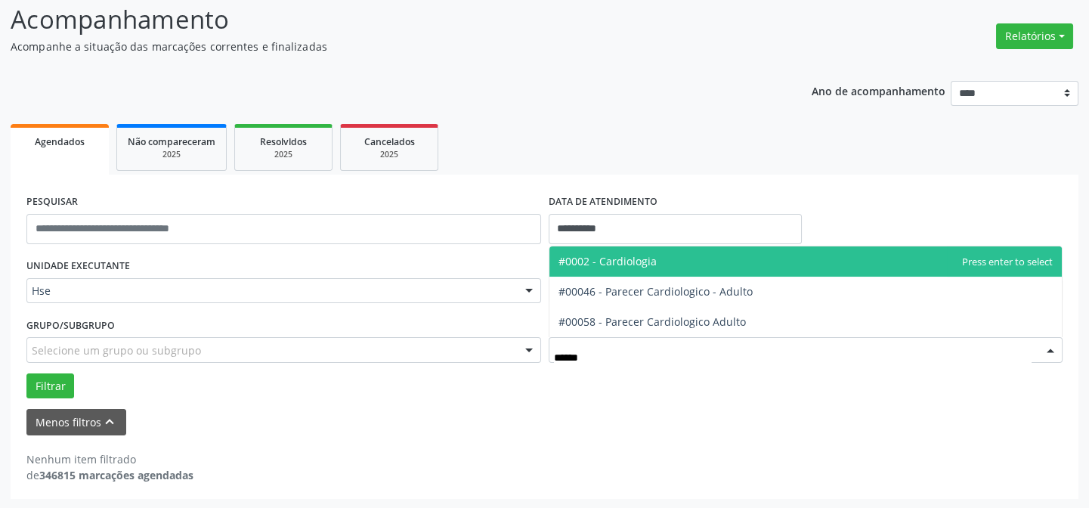
click at [638, 257] on span "#0002 - Cardiologia" at bounding box center [607, 261] width 98 height 14
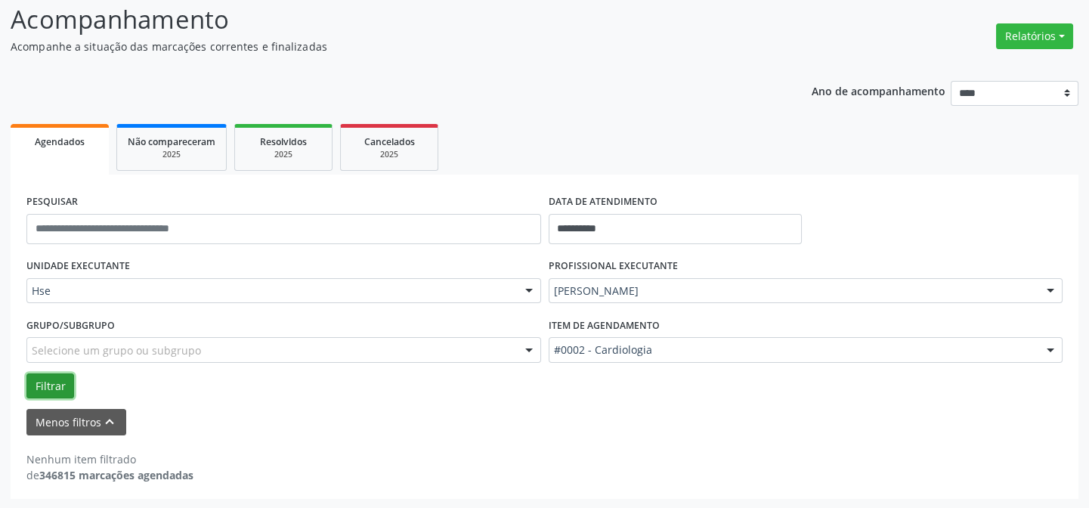
click at [26, 389] on button "Filtrar" at bounding box center [50, 386] width 48 height 26
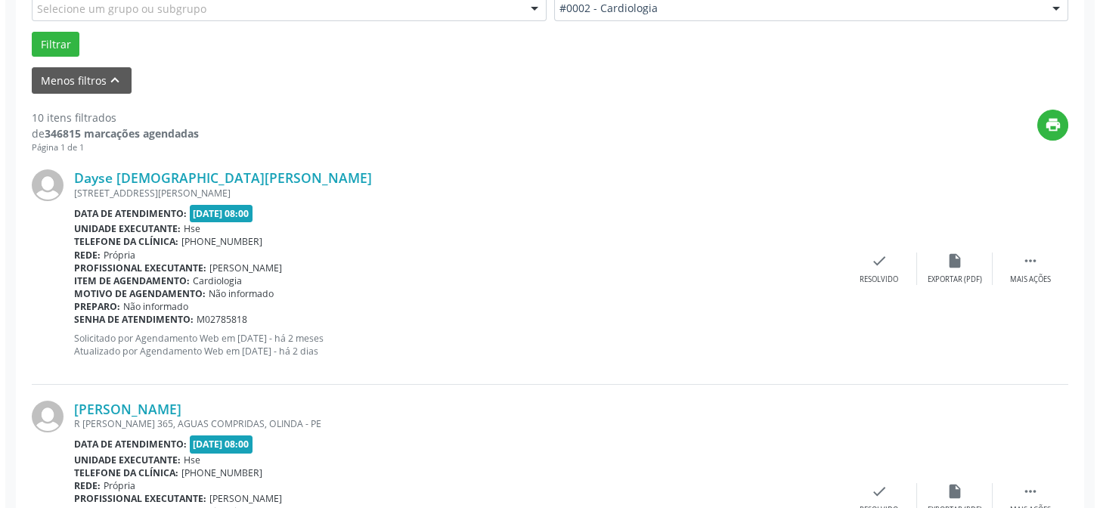
scroll to position [446, 0]
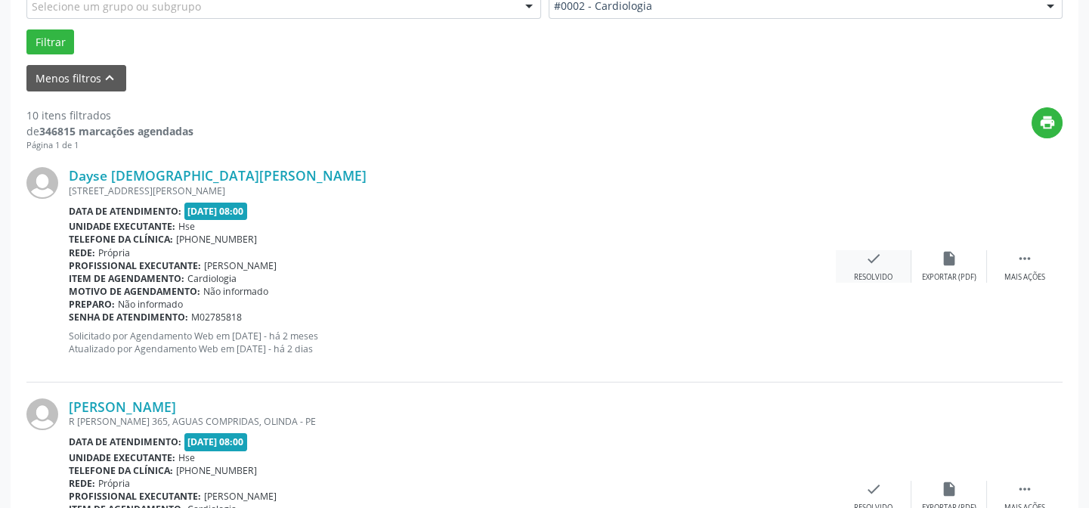
click at [900, 281] on div "check Resolvido" at bounding box center [874, 266] width 76 height 32
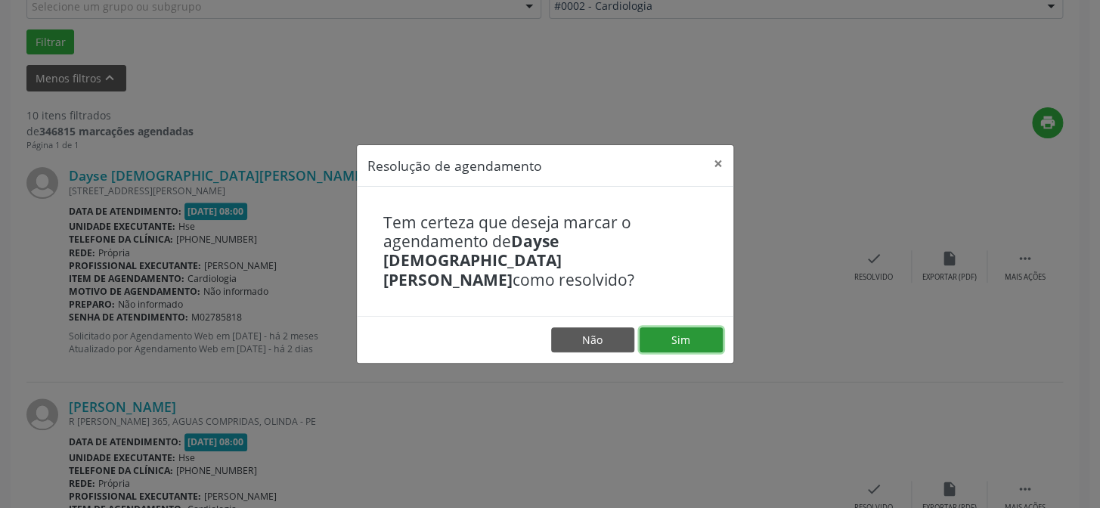
click at [701, 333] on button "Sim" at bounding box center [680, 340] width 83 height 26
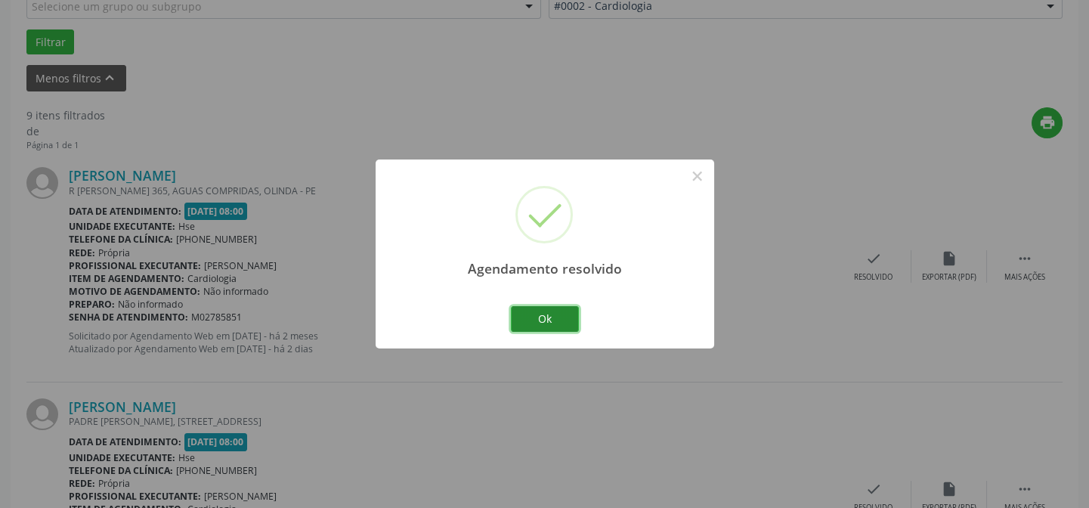
click at [546, 317] on button "Ok" at bounding box center [545, 319] width 68 height 26
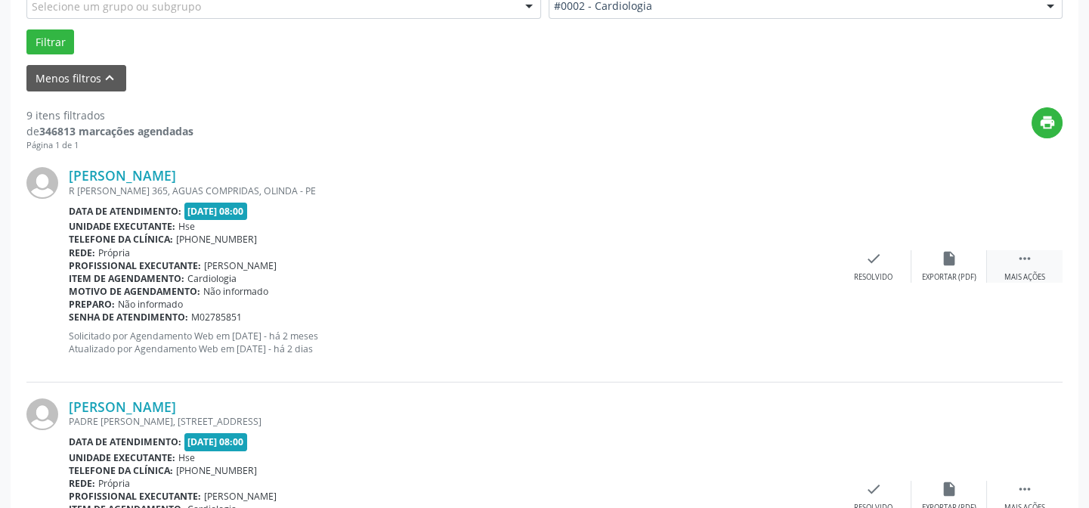
click at [1050, 268] on div " Mais ações" at bounding box center [1025, 266] width 76 height 32
click at [945, 272] on div "Não compareceu" at bounding box center [949, 277] width 64 height 11
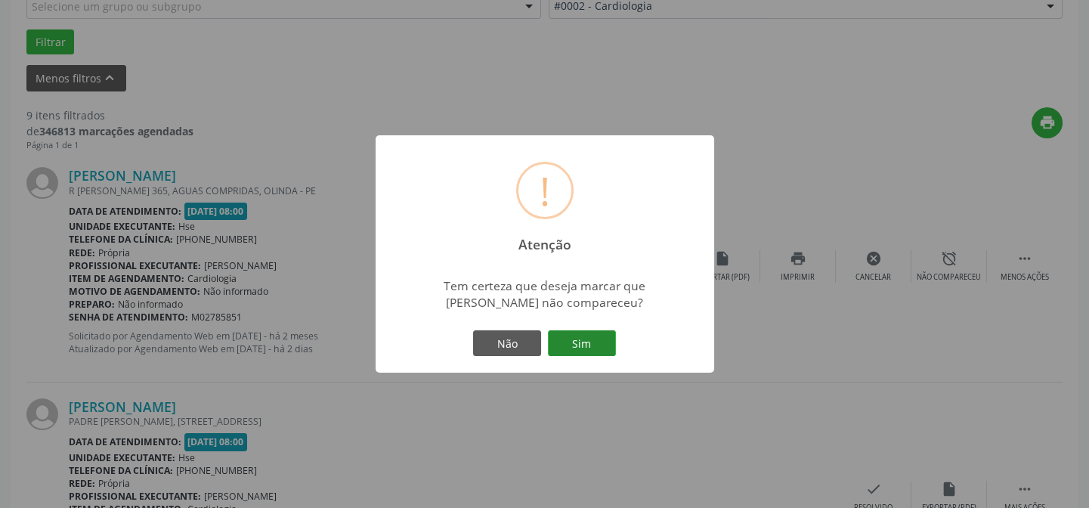
click at [589, 354] on button "Sim" at bounding box center [582, 343] width 68 height 26
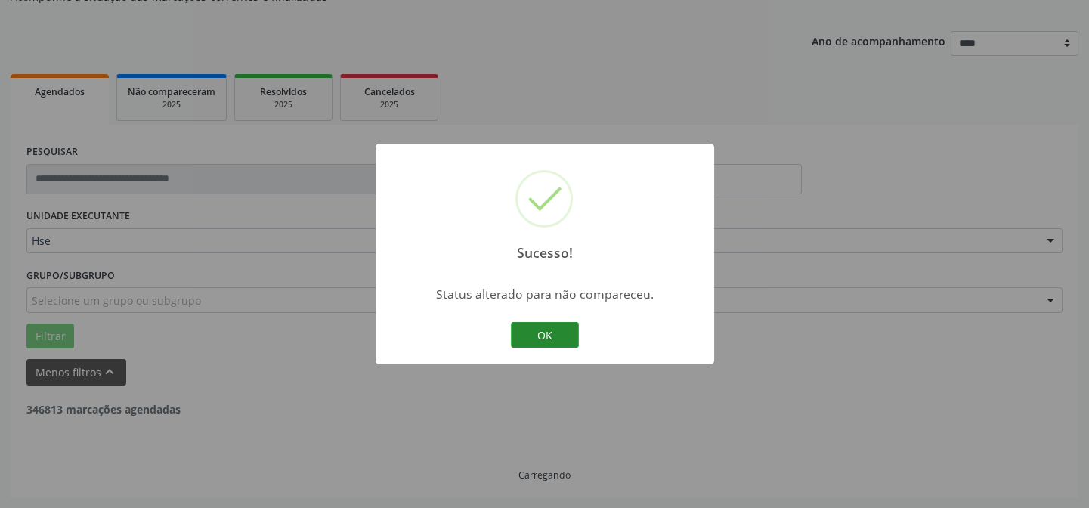
click at [539, 336] on button "OK" at bounding box center [545, 335] width 68 height 26
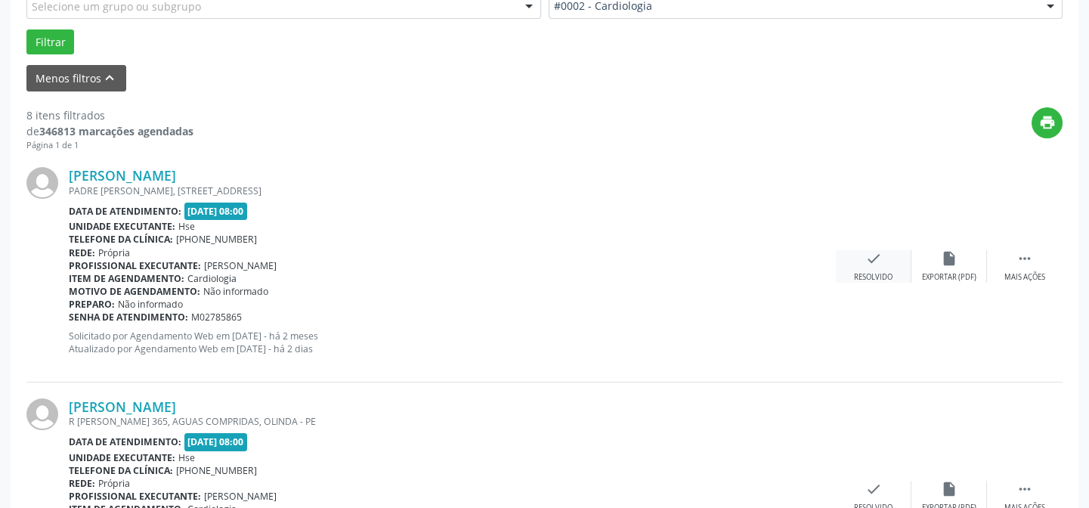
click at [894, 252] on div "check Resolvido" at bounding box center [874, 266] width 76 height 32
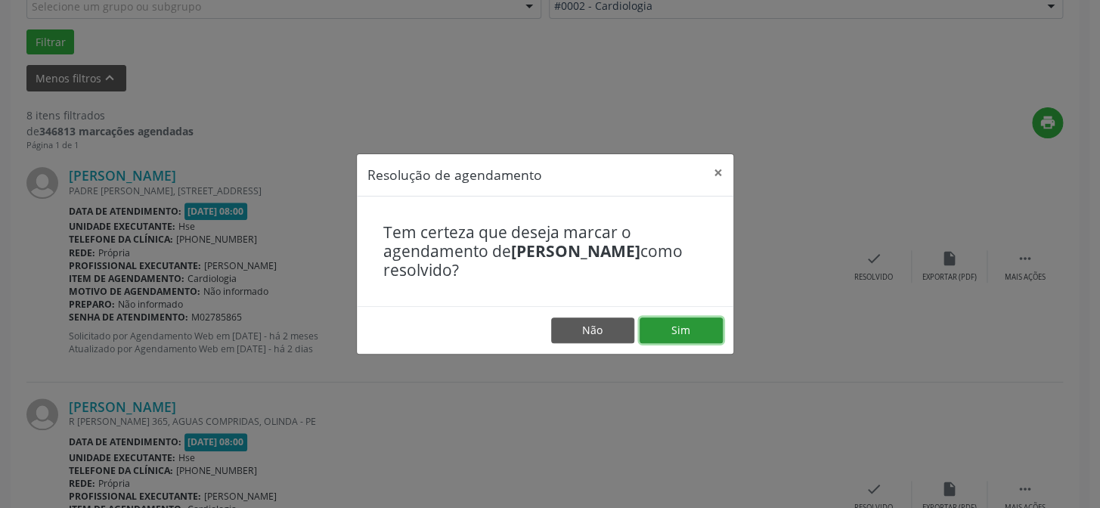
click at [674, 326] on button "Sim" at bounding box center [680, 330] width 83 height 26
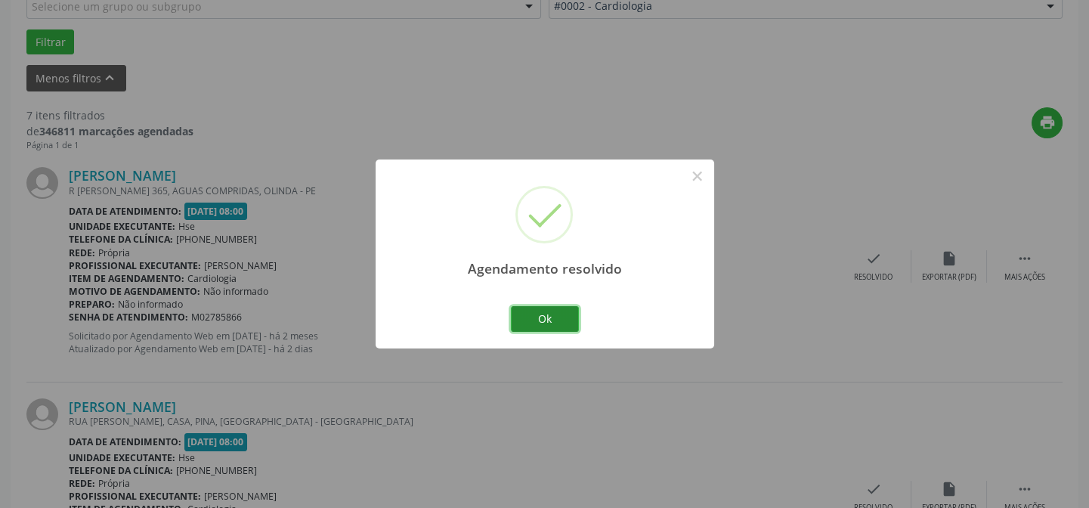
click at [537, 326] on button "Ok" at bounding box center [545, 319] width 68 height 26
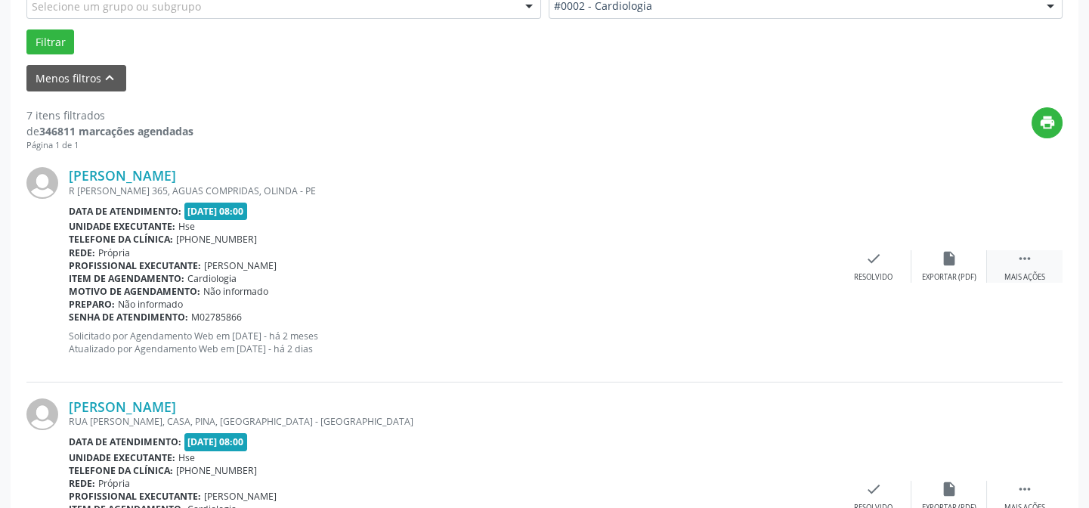
click at [1047, 274] on div " Mais ações" at bounding box center [1025, 266] width 76 height 32
click at [944, 269] on div "alarm_off Não compareceu" at bounding box center [949, 266] width 76 height 32
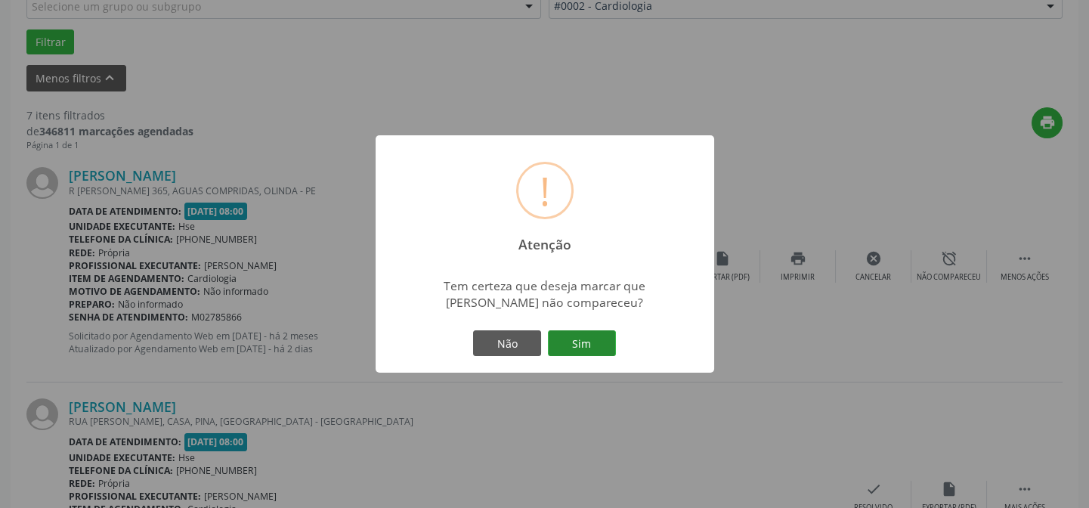
click at [572, 337] on button "Sim" at bounding box center [582, 343] width 68 height 26
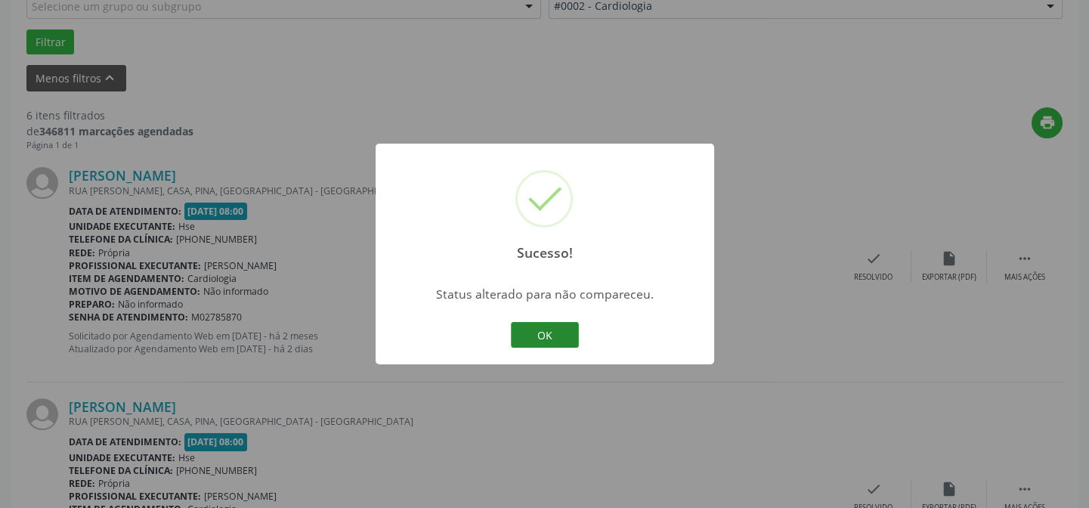
click at [529, 340] on button "OK" at bounding box center [545, 335] width 68 height 26
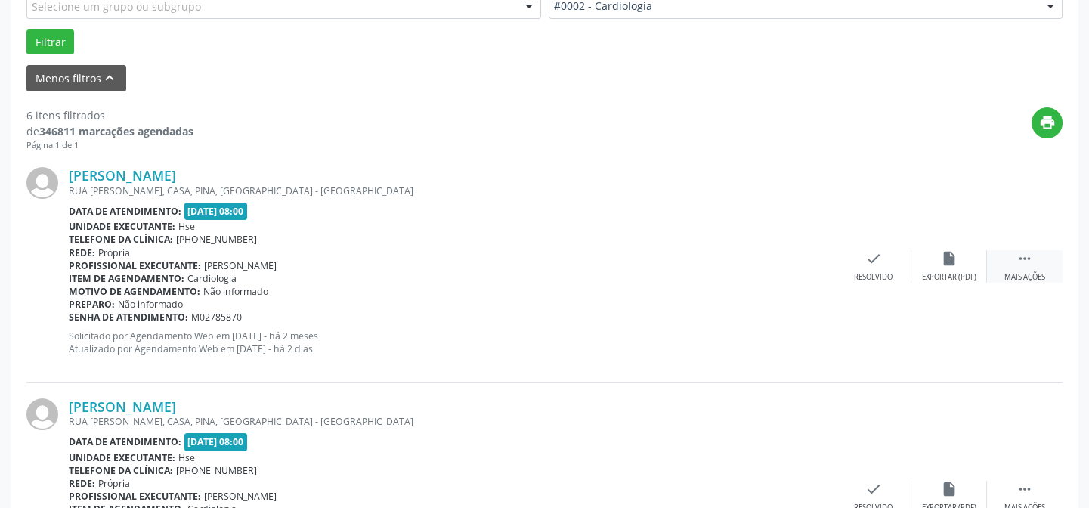
click at [1022, 252] on icon "" at bounding box center [1024, 258] width 17 height 17
click at [960, 262] on div "alarm_off Não compareceu" at bounding box center [949, 266] width 76 height 32
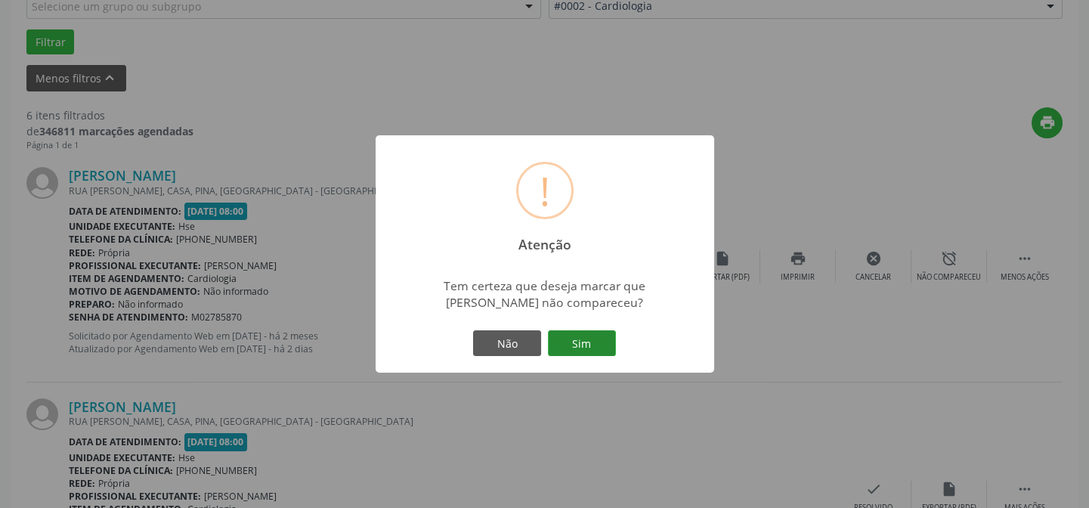
click at [591, 339] on button "Sim" at bounding box center [582, 343] width 68 height 26
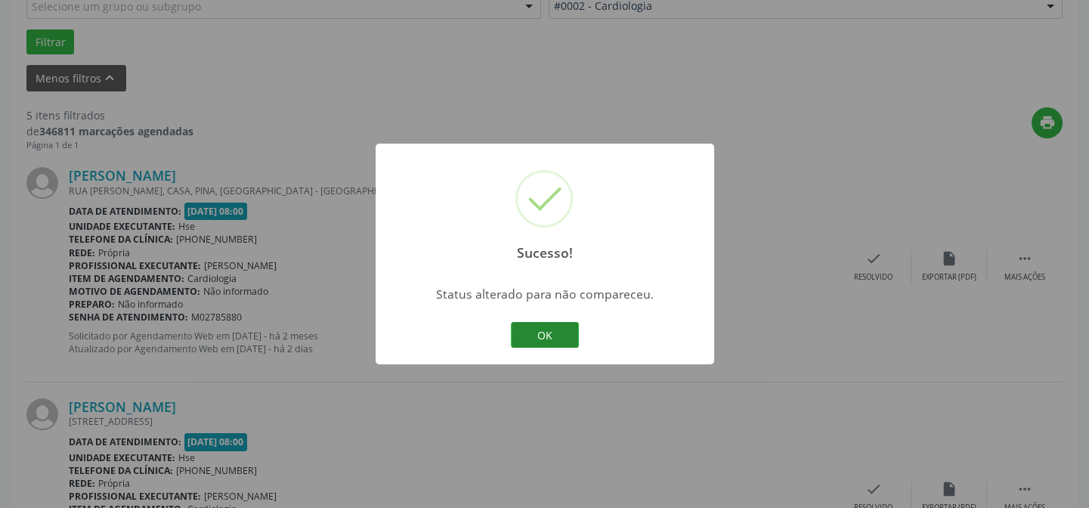
click at [518, 337] on button "OK" at bounding box center [545, 335] width 68 height 26
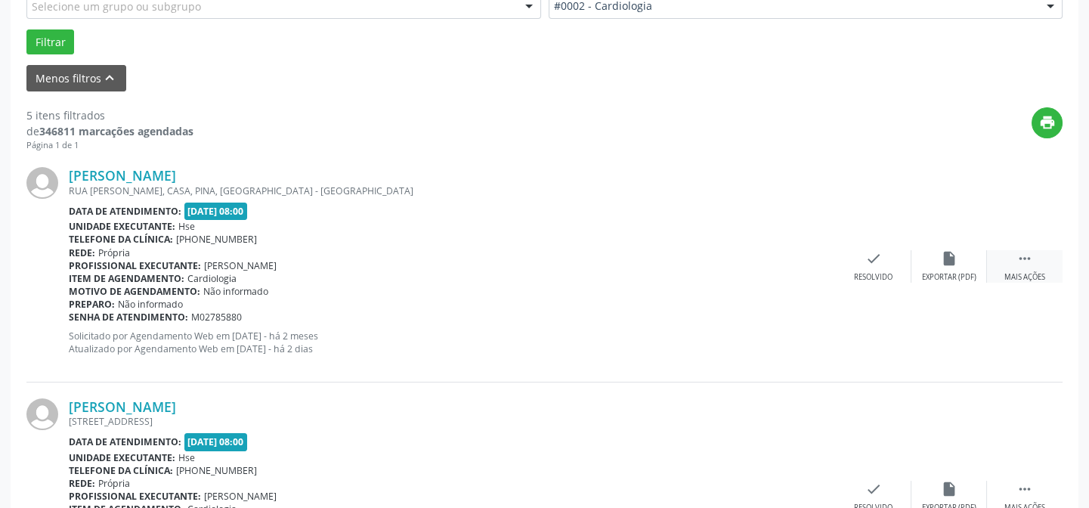
click at [1005, 265] on div " Mais ações" at bounding box center [1025, 266] width 76 height 32
click at [973, 265] on div "alarm_off Não compareceu" at bounding box center [949, 266] width 76 height 32
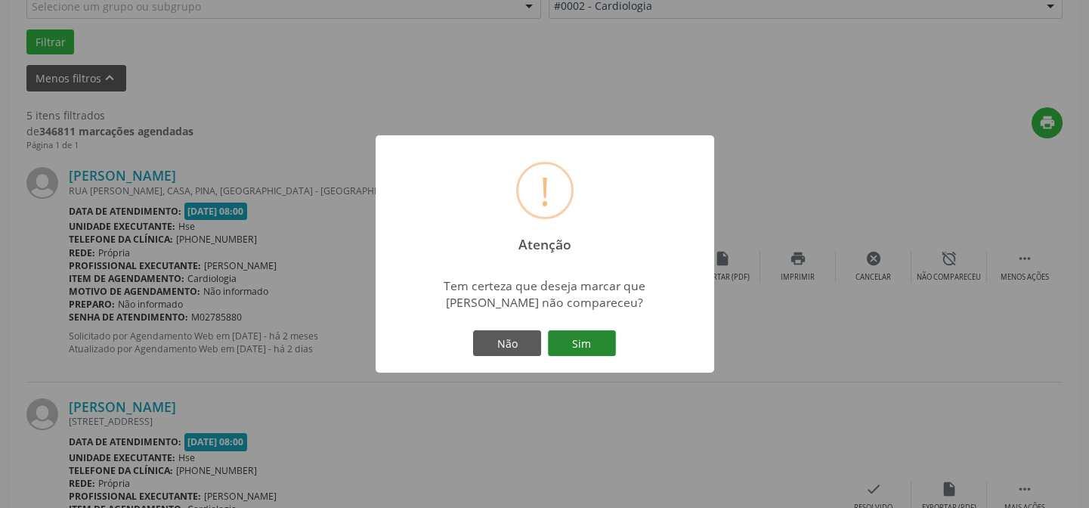
click at [596, 339] on button "Sim" at bounding box center [582, 343] width 68 height 26
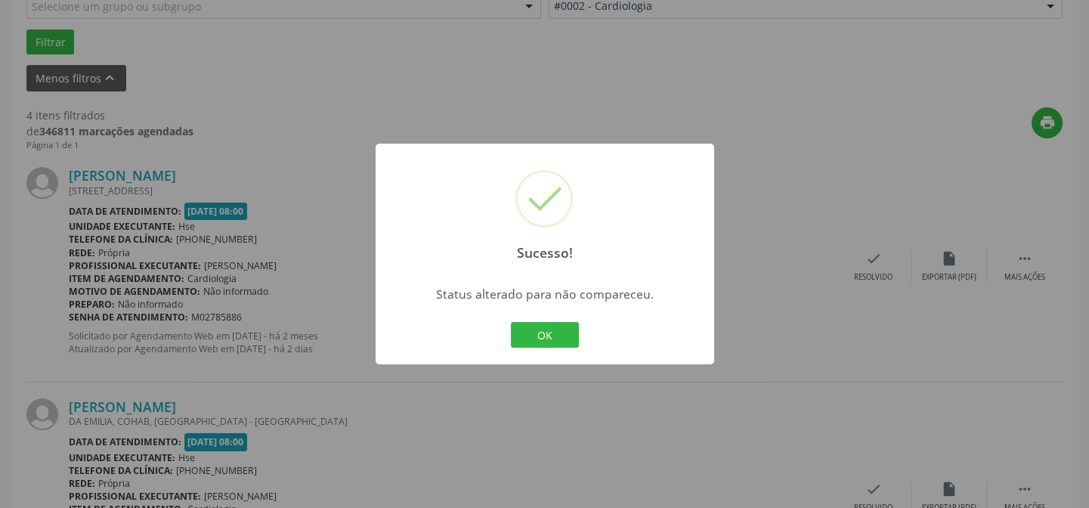
click at [555, 348] on div "OK Cancel" at bounding box center [544, 335] width 75 height 32
click at [527, 334] on button "OK" at bounding box center [545, 335] width 68 height 26
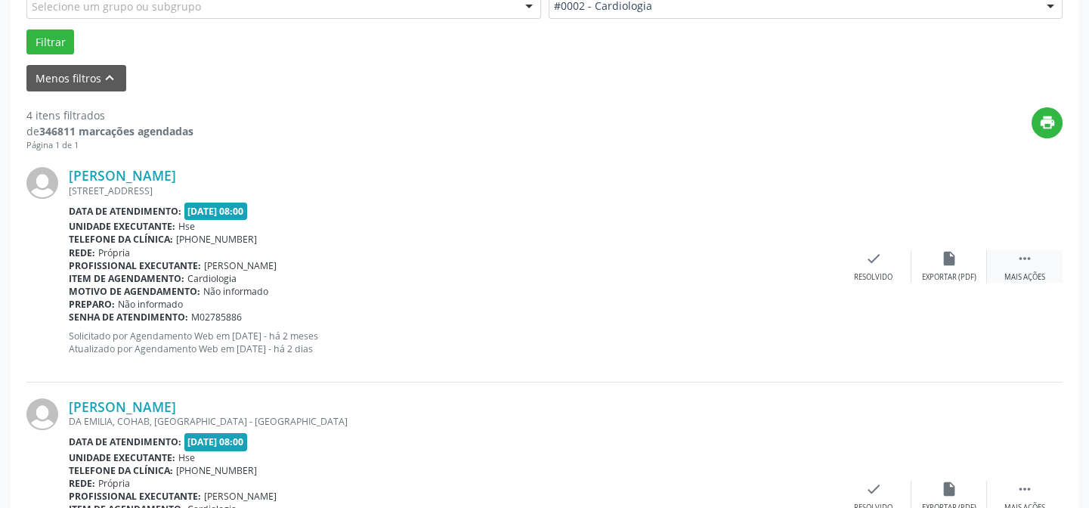
click at [1010, 255] on div " Mais ações" at bounding box center [1025, 266] width 76 height 32
click at [949, 261] on icon "alarm_off" at bounding box center [949, 258] width 17 height 17
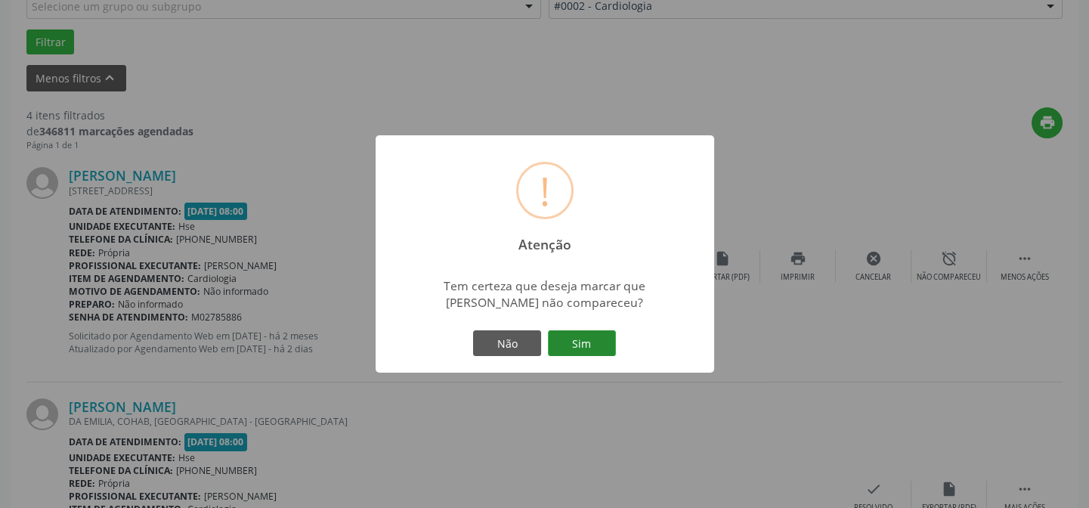
click at [574, 344] on button "Sim" at bounding box center [582, 343] width 68 height 26
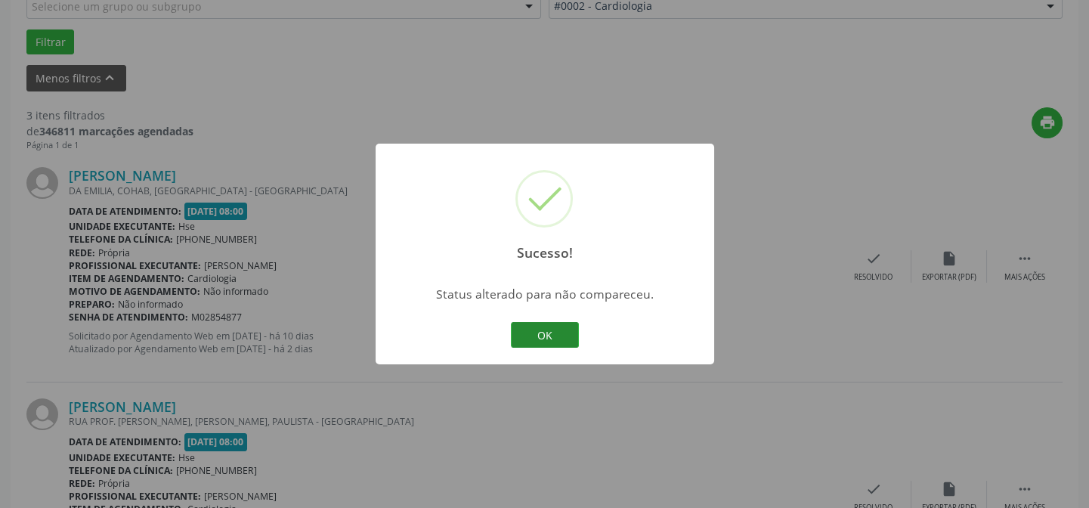
click at [550, 341] on button "OK" at bounding box center [545, 335] width 68 height 26
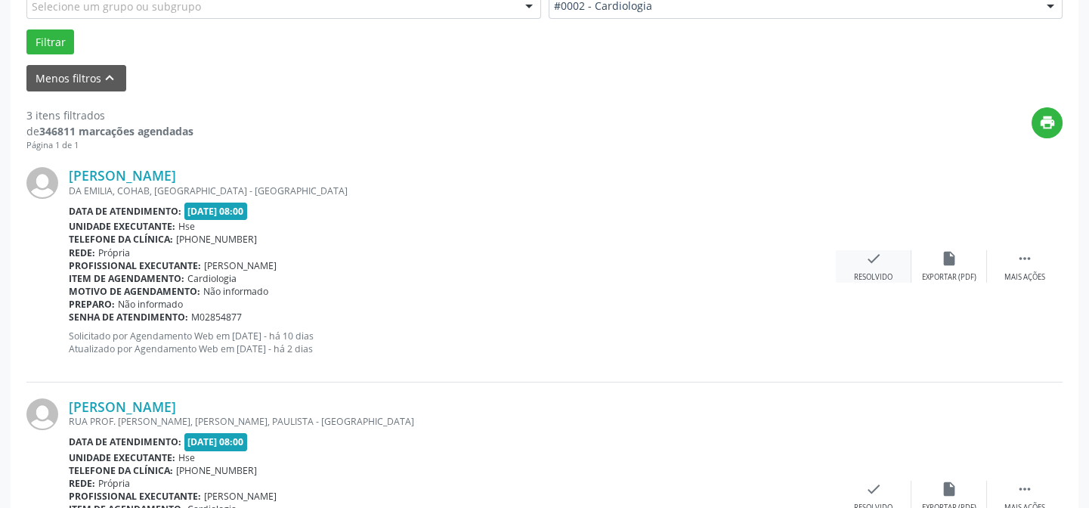
click at [894, 279] on div "check Resolvido" at bounding box center [874, 266] width 76 height 32
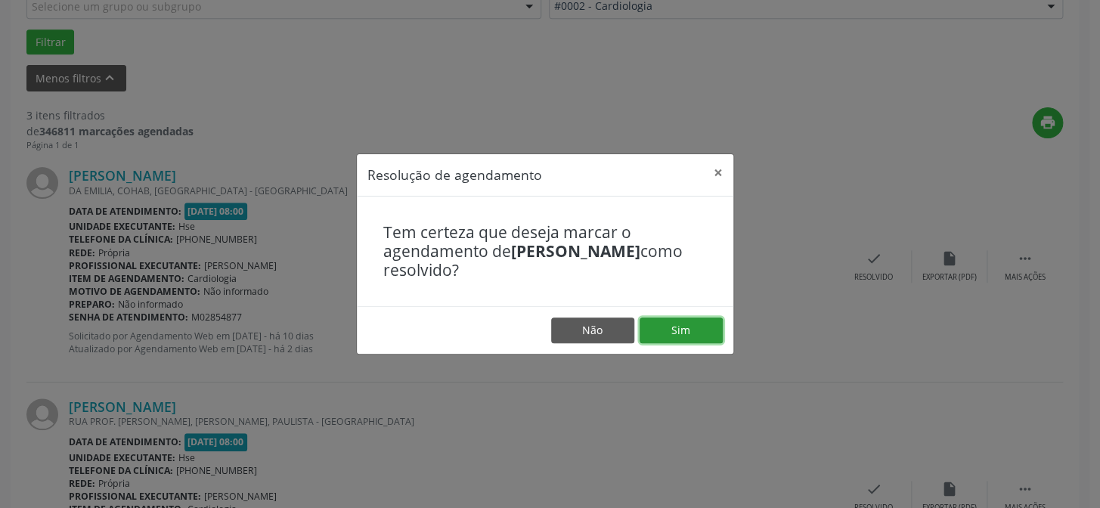
click at [668, 339] on button "Sim" at bounding box center [680, 330] width 83 height 26
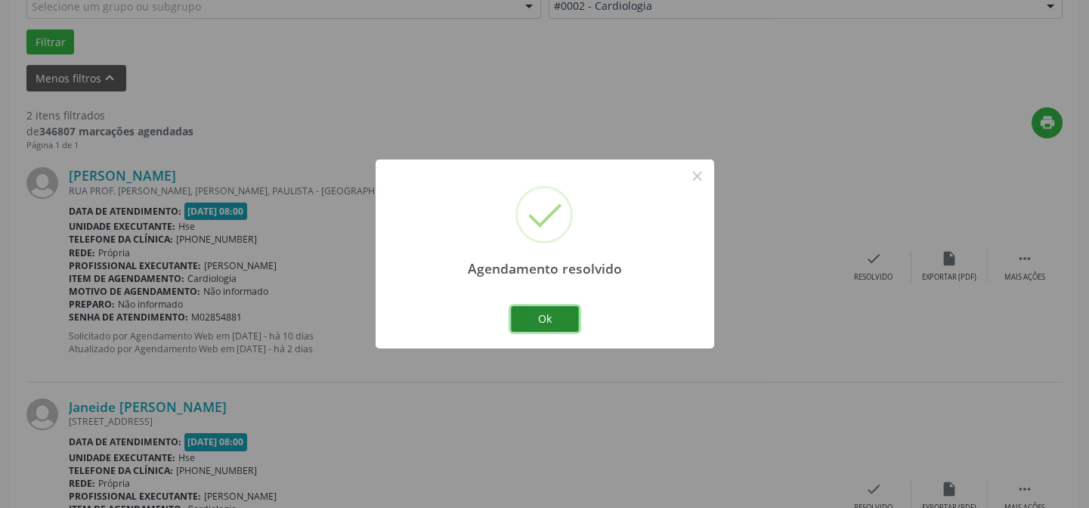
click at [521, 314] on button "Ok" at bounding box center [545, 319] width 68 height 26
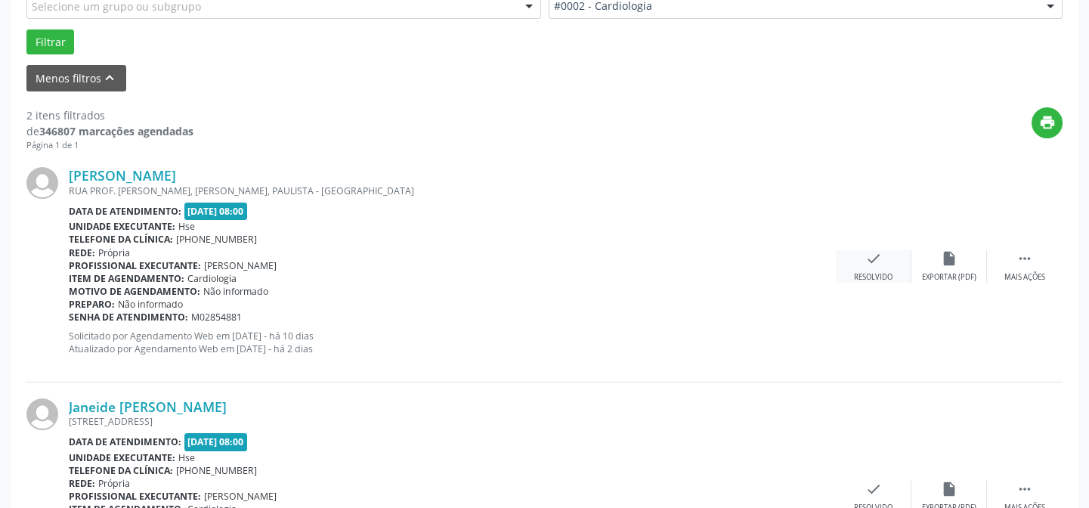
click at [849, 267] on div "check Resolvido" at bounding box center [874, 266] width 76 height 32
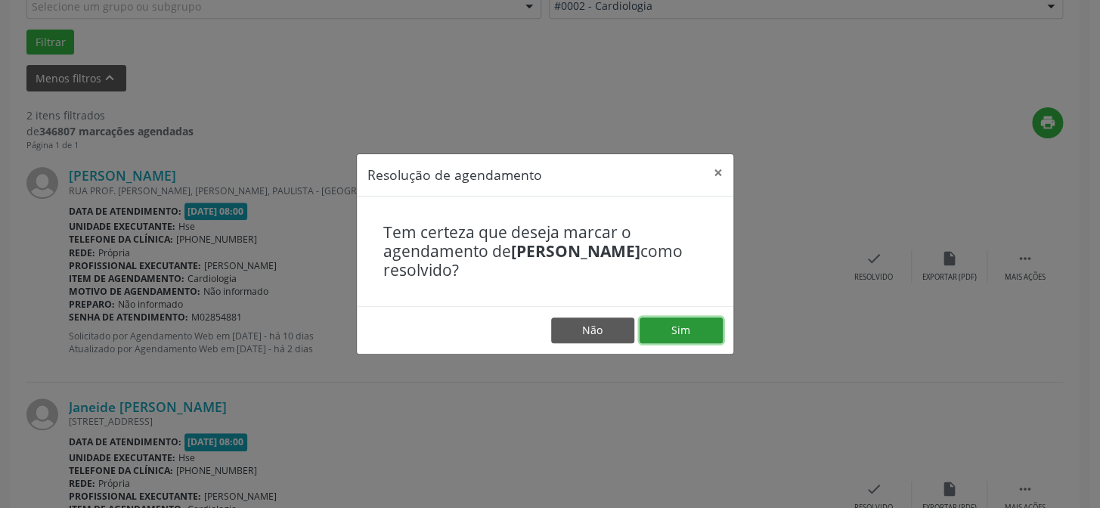
click at [673, 334] on button "Sim" at bounding box center [680, 330] width 83 height 26
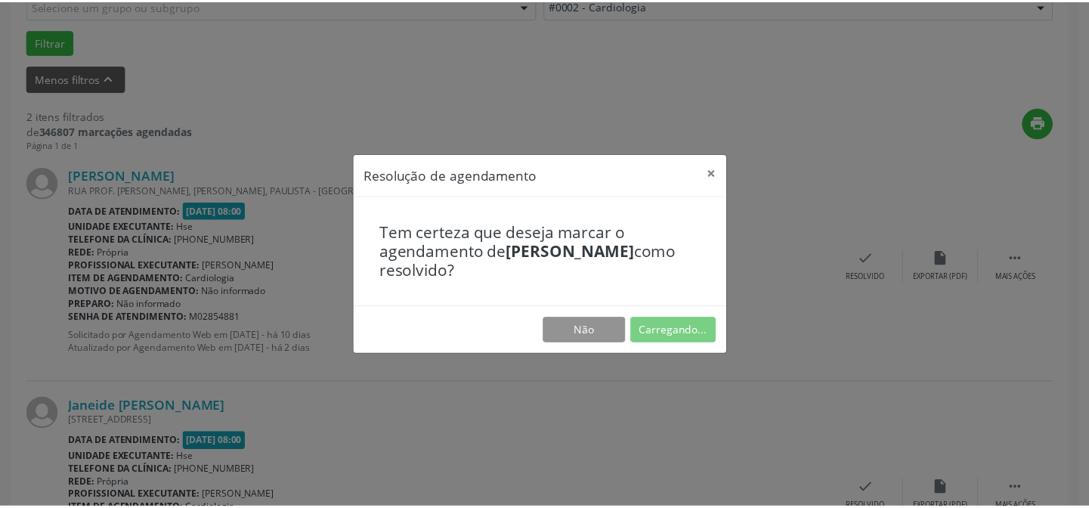
scroll to position [135, 0]
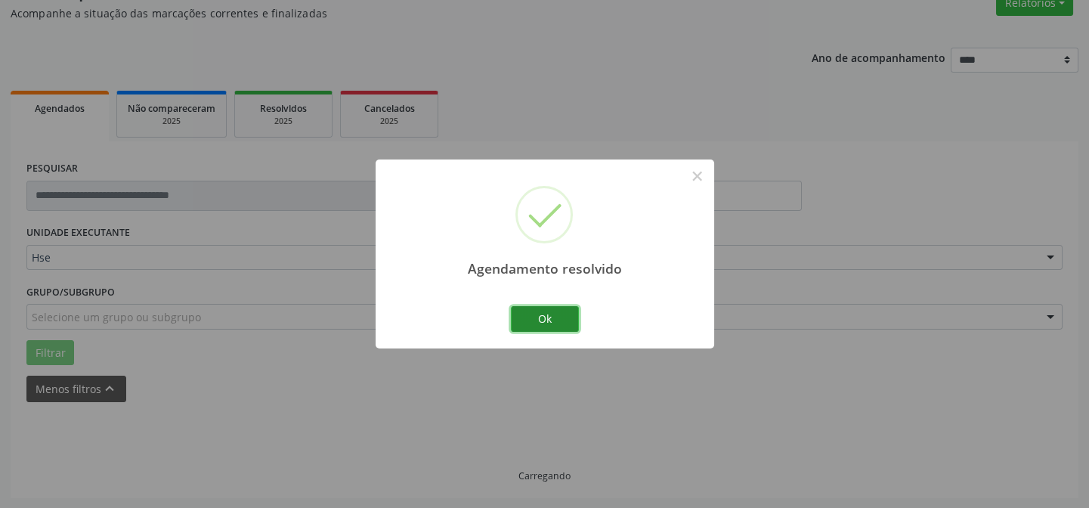
drag, startPoint x: 527, startPoint y: 314, endPoint x: 537, endPoint y: 314, distance: 9.1
click at [527, 314] on button "Ok" at bounding box center [545, 319] width 68 height 26
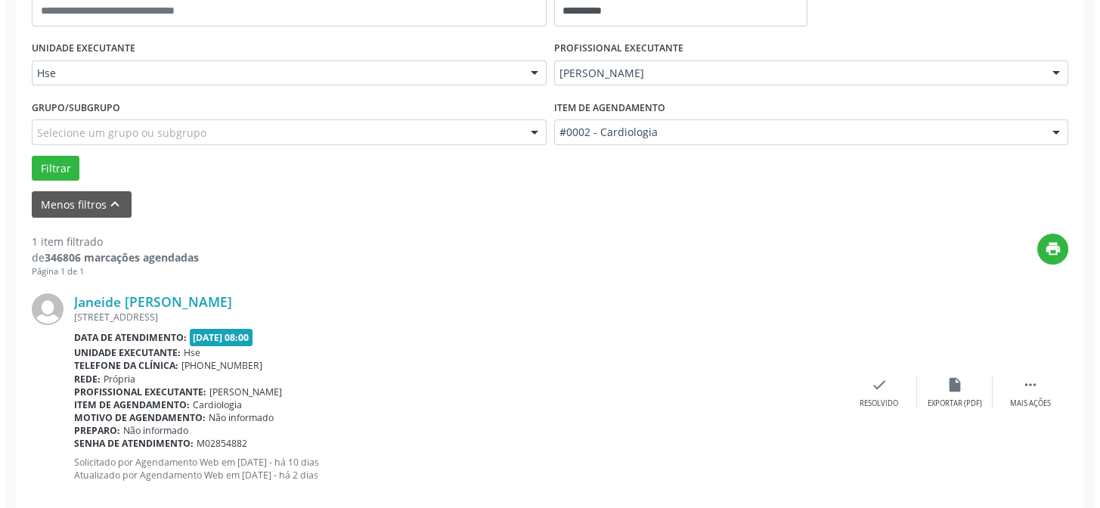
scroll to position [345, 0]
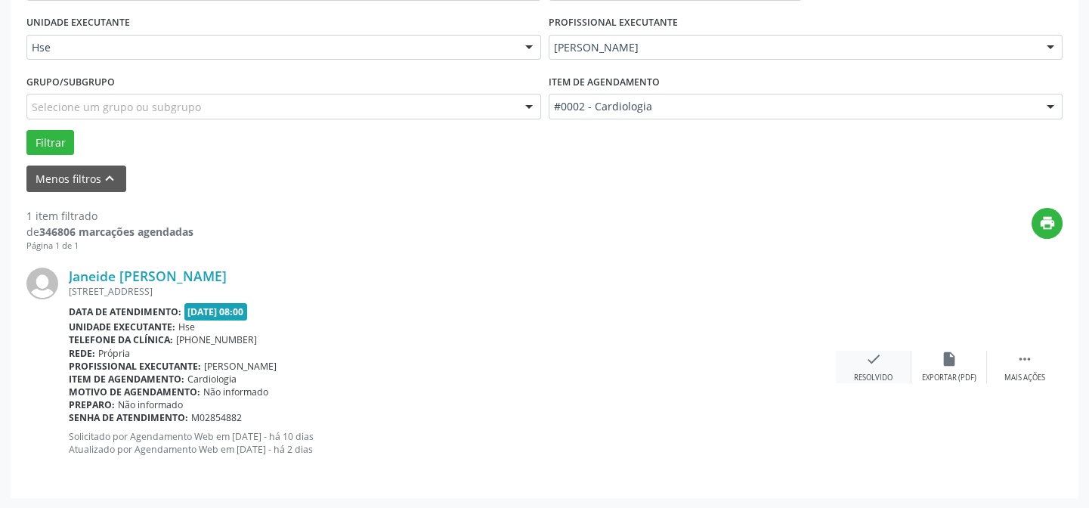
click at [862, 358] on div "check Resolvido" at bounding box center [874, 367] width 76 height 32
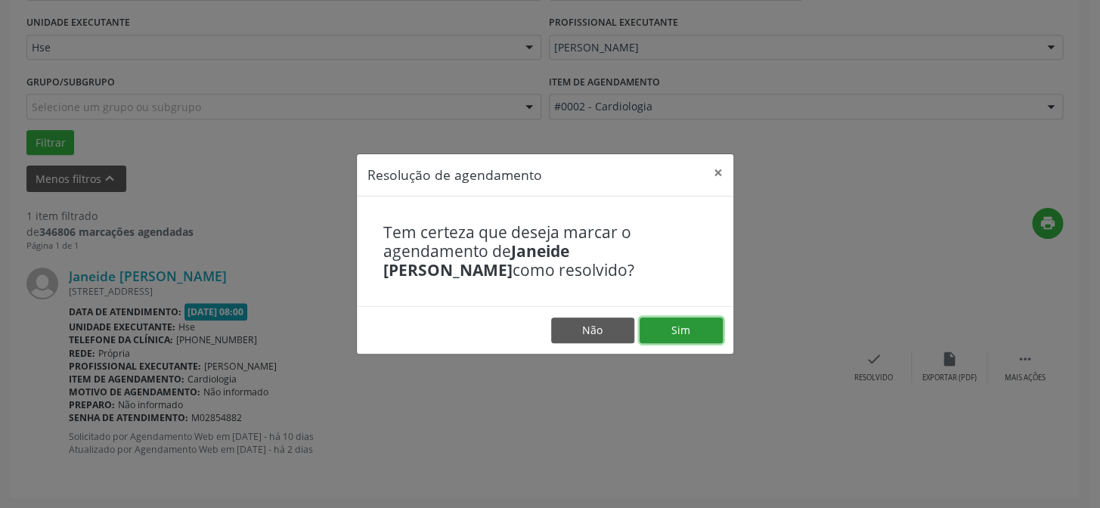
click at [676, 323] on button "Sim" at bounding box center [680, 330] width 83 height 26
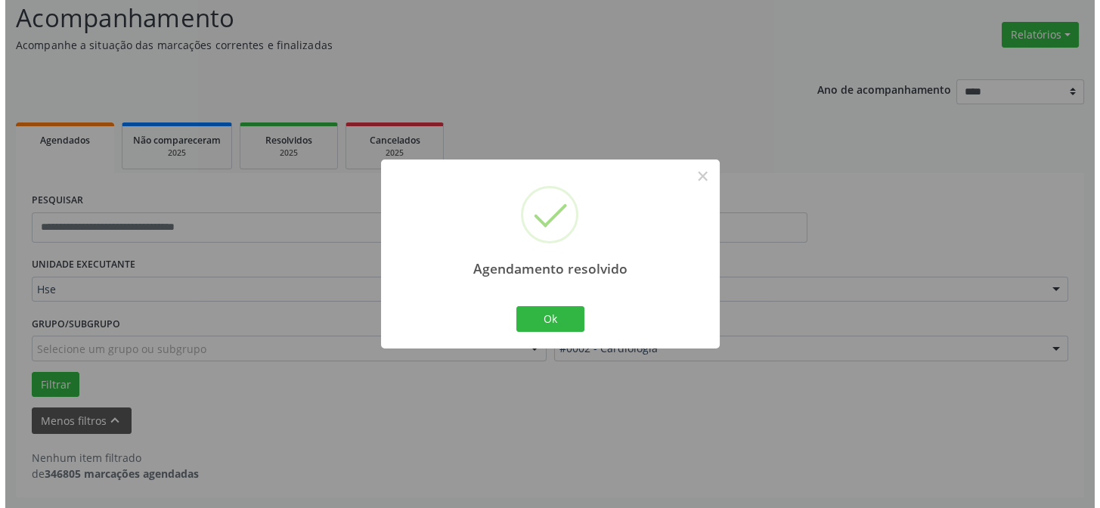
scroll to position [102, 0]
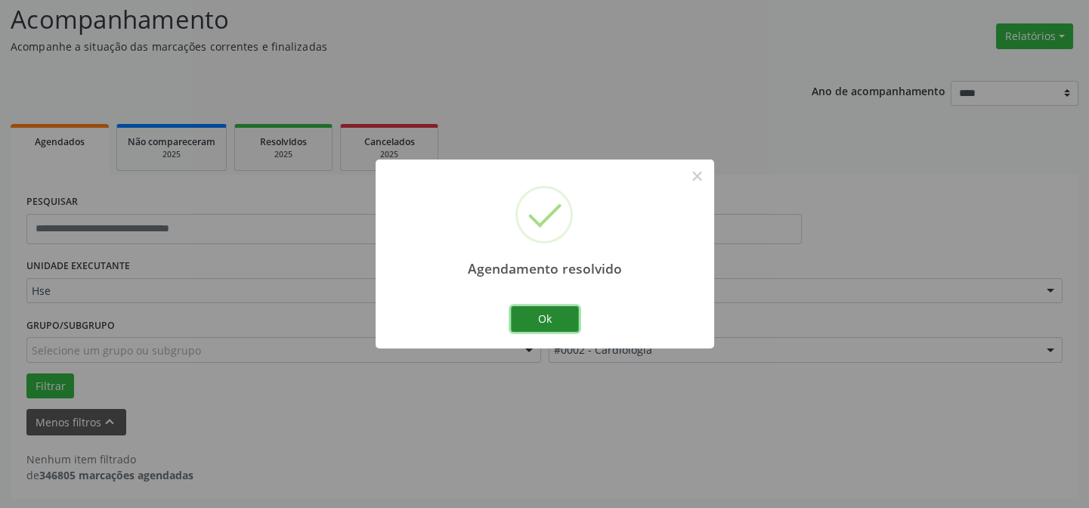
click at [537, 322] on button "Ok" at bounding box center [545, 319] width 68 height 26
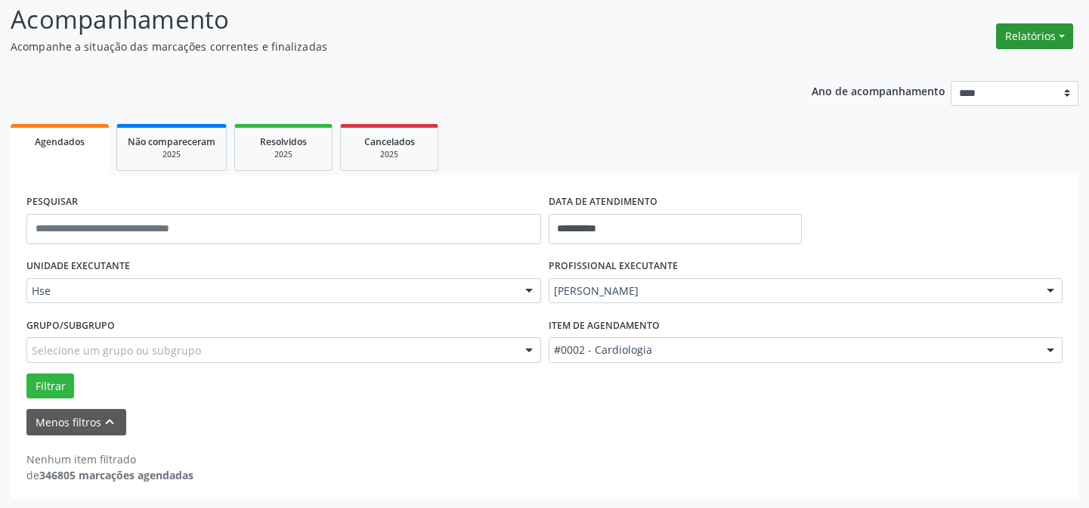
click at [1004, 30] on button "Relatórios" at bounding box center [1034, 36] width 77 height 26
click at [962, 69] on link "Agendamentos" at bounding box center [992, 67] width 162 height 21
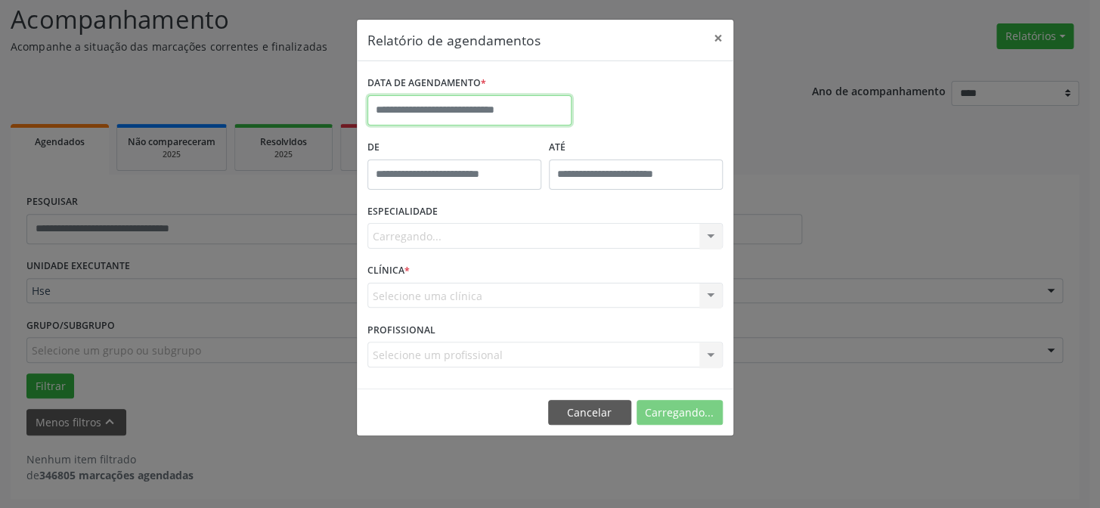
click at [475, 114] on input "text" at bounding box center [469, 110] width 204 height 30
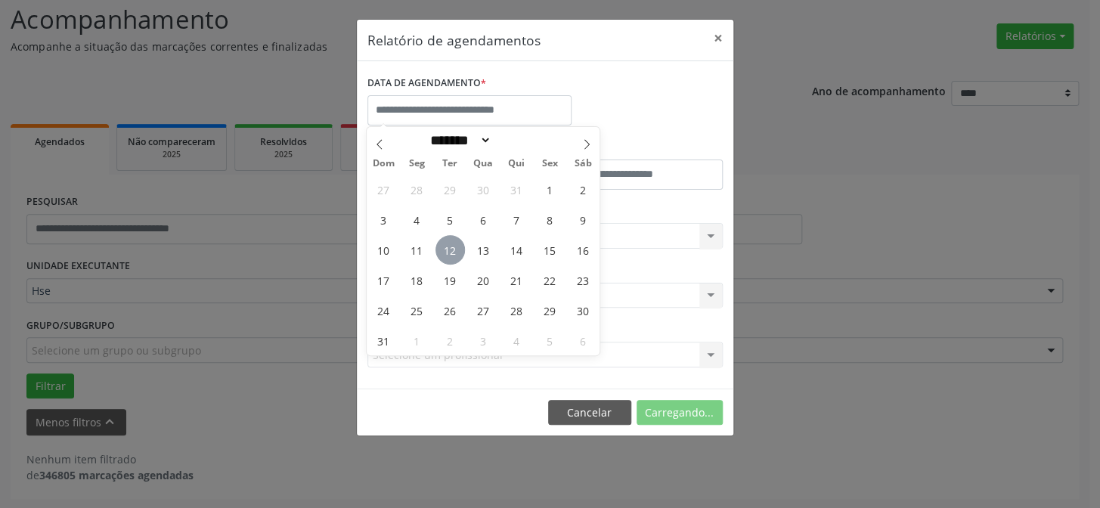
click at [452, 242] on span "12" at bounding box center [449, 249] width 29 height 29
type input "**********"
click at [450, 242] on span "12" at bounding box center [449, 249] width 29 height 29
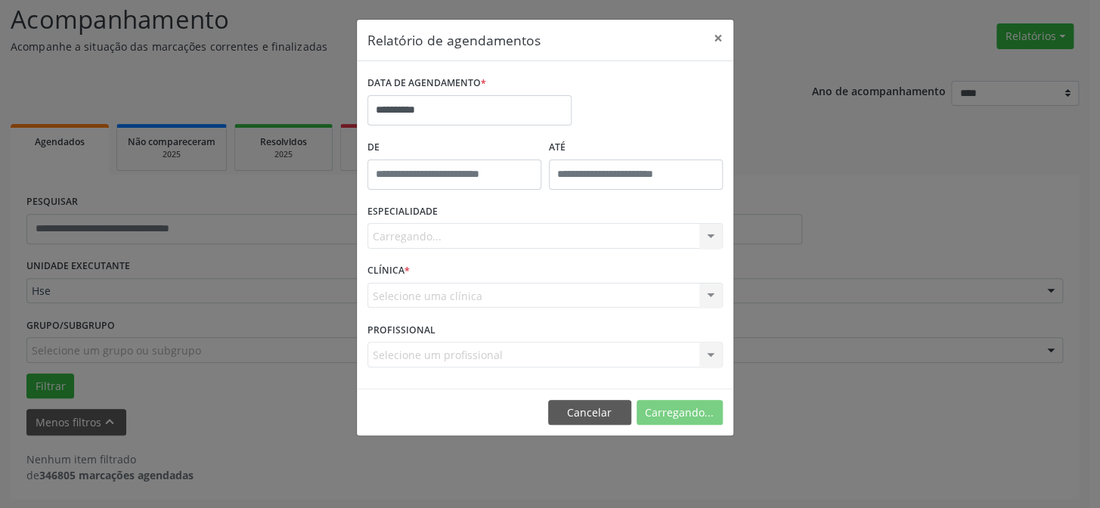
click at [422, 230] on div "Carregando... Nenhum resultado encontrado para: " " Não há nenhuma opção para s…" at bounding box center [544, 236] width 355 height 26
click at [438, 232] on div "Carregando... Nenhum resultado encontrado para: " " Não há nenhuma opção para s…" at bounding box center [544, 236] width 355 height 26
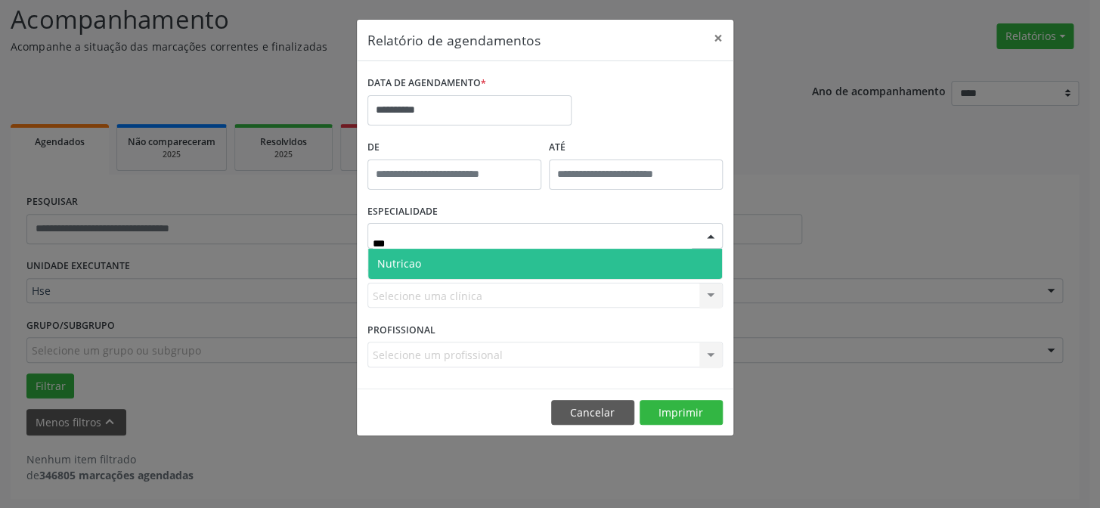
type input "****"
click at [385, 257] on span "Nutricao" at bounding box center [399, 263] width 44 height 14
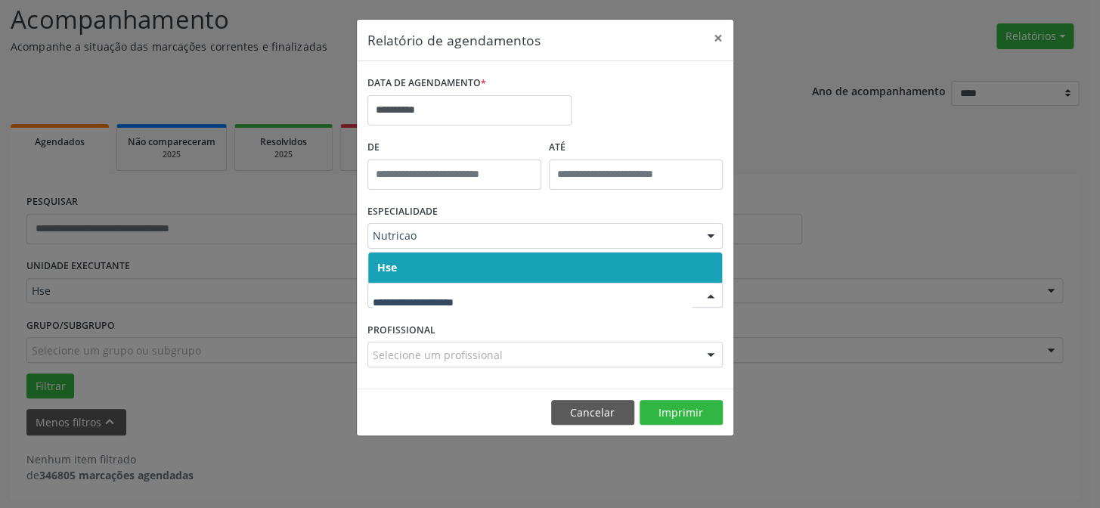
click at [415, 277] on span "Hse" at bounding box center [545, 267] width 354 height 30
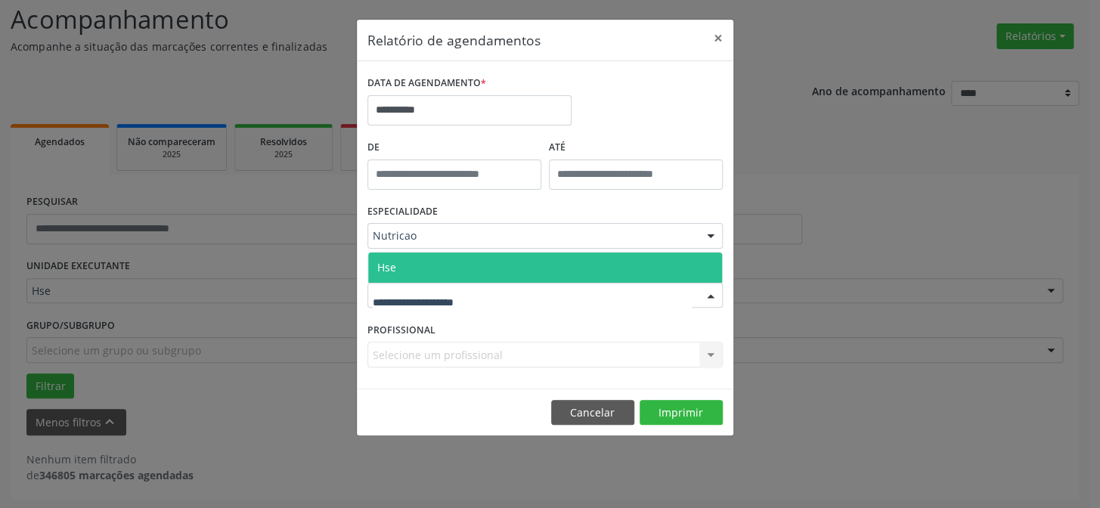
click at [413, 274] on span "Hse" at bounding box center [545, 267] width 354 height 30
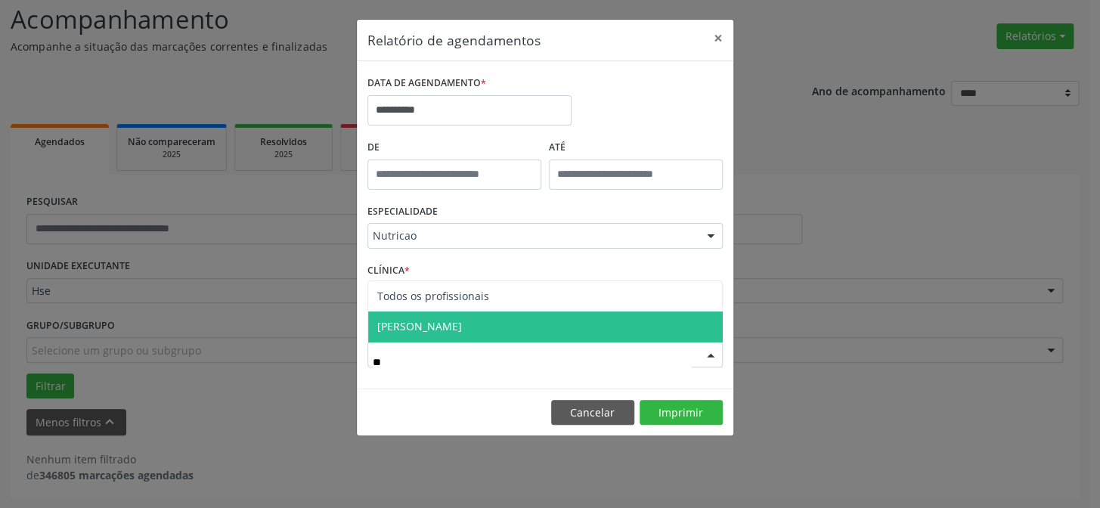
type input "***"
click at [475, 339] on span "[PERSON_NAME]" at bounding box center [545, 326] width 354 height 30
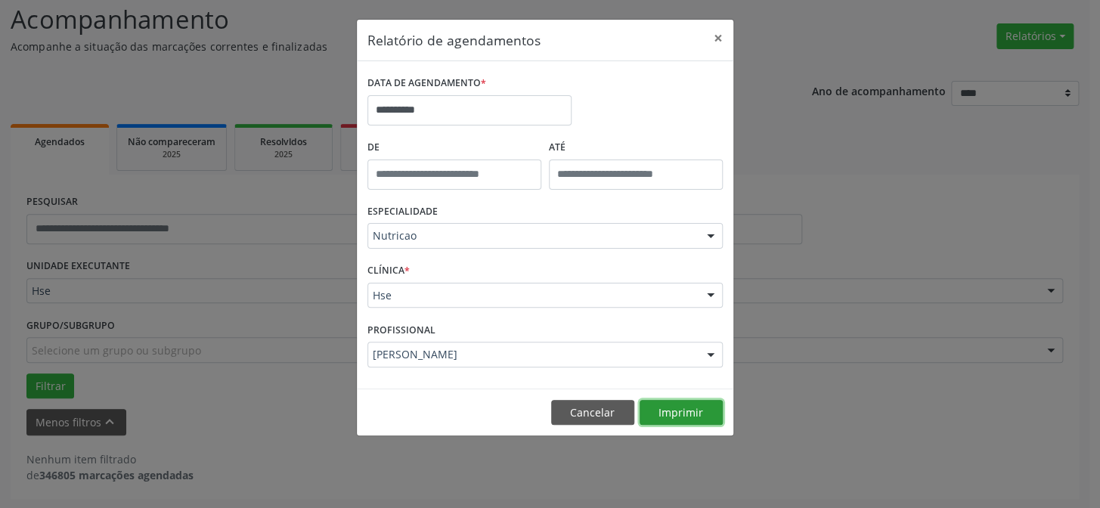
click at [701, 416] on button "Imprimir" at bounding box center [680, 413] width 83 height 26
